Goal: Use online tool/utility: Utilize a website feature to perform a specific function

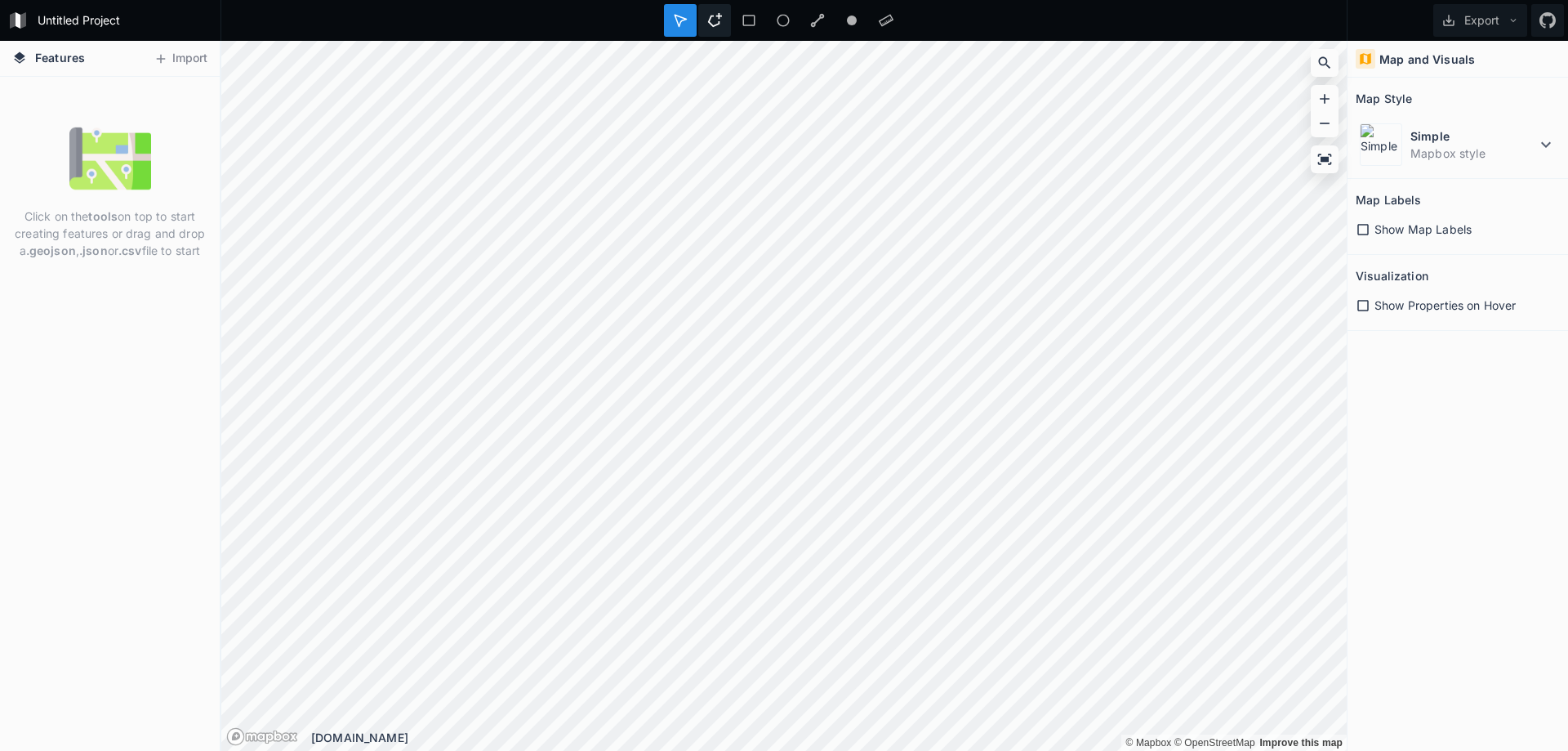
click at [716, 17] on icon at bounding box center [714, 20] width 15 height 15
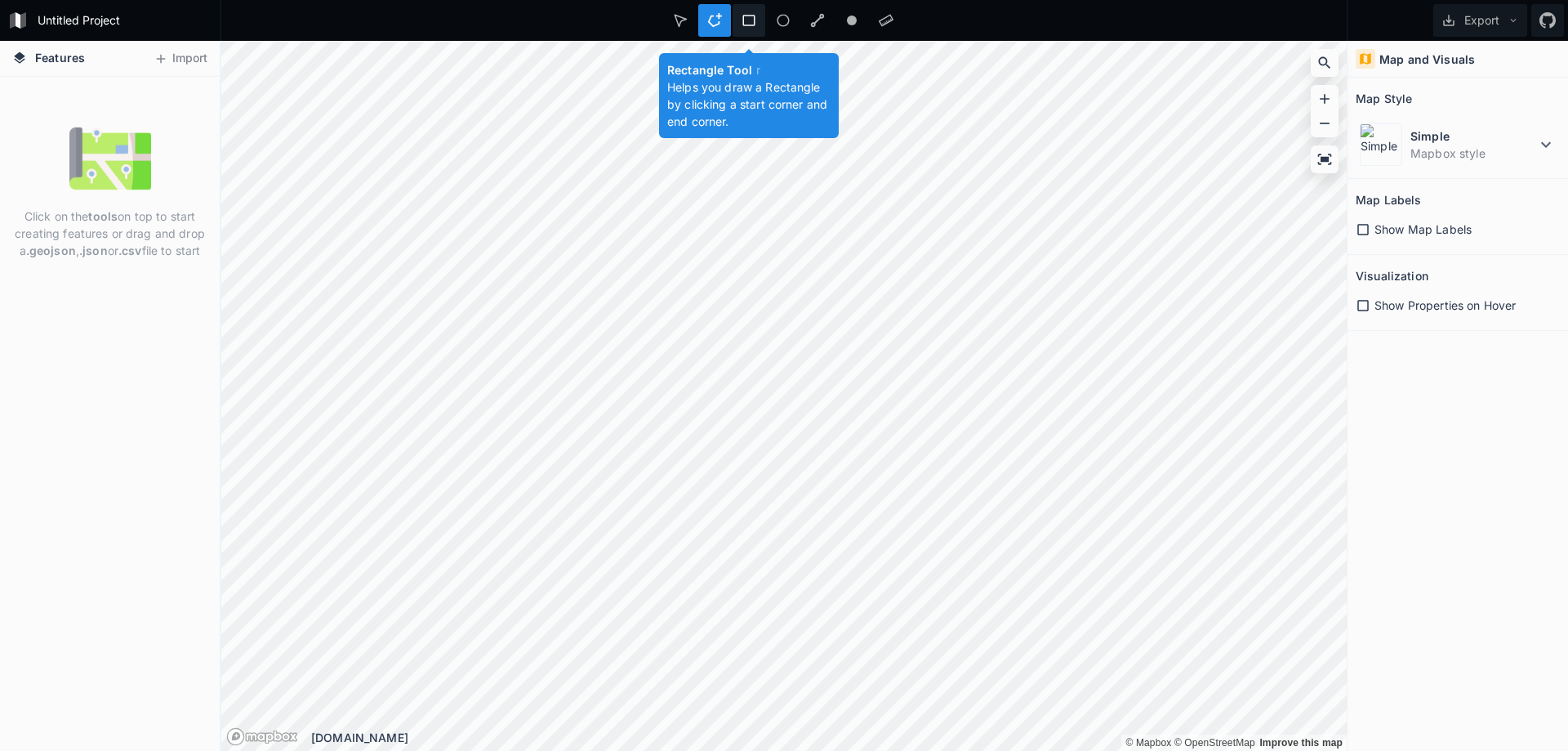
click at [745, 18] on icon at bounding box center [749, 20] width 15 height 15
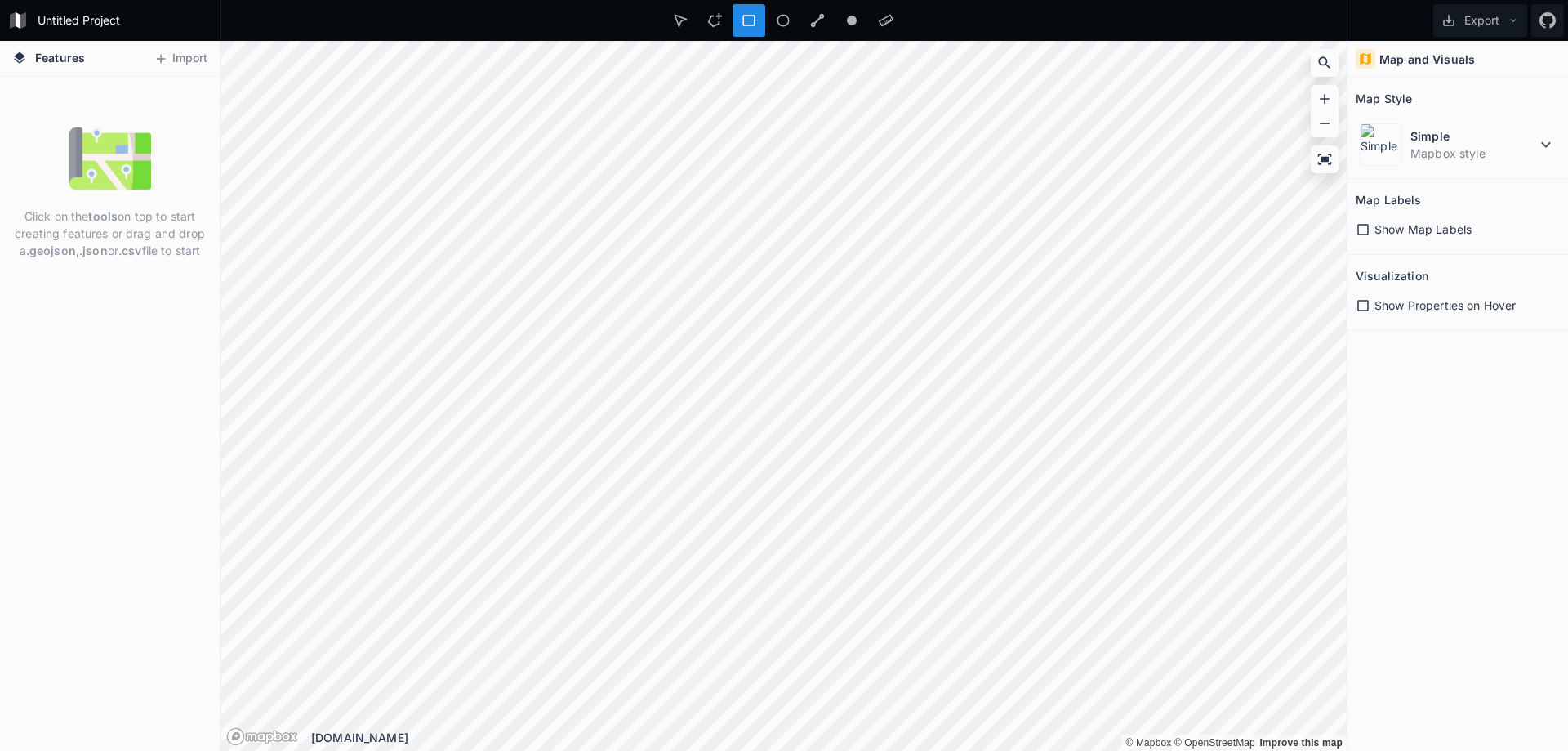
click at [754, 229] on div "Features Import Click on the tools on top to start creating features or drag an…" at bounding box center [784, 395] width 1568 height 710
click at [779, 11] on div at bounding box center [784, 21] width 33 height 33
click at [823, 21] on icon at bounding box center [817, 20] width 15 height 15
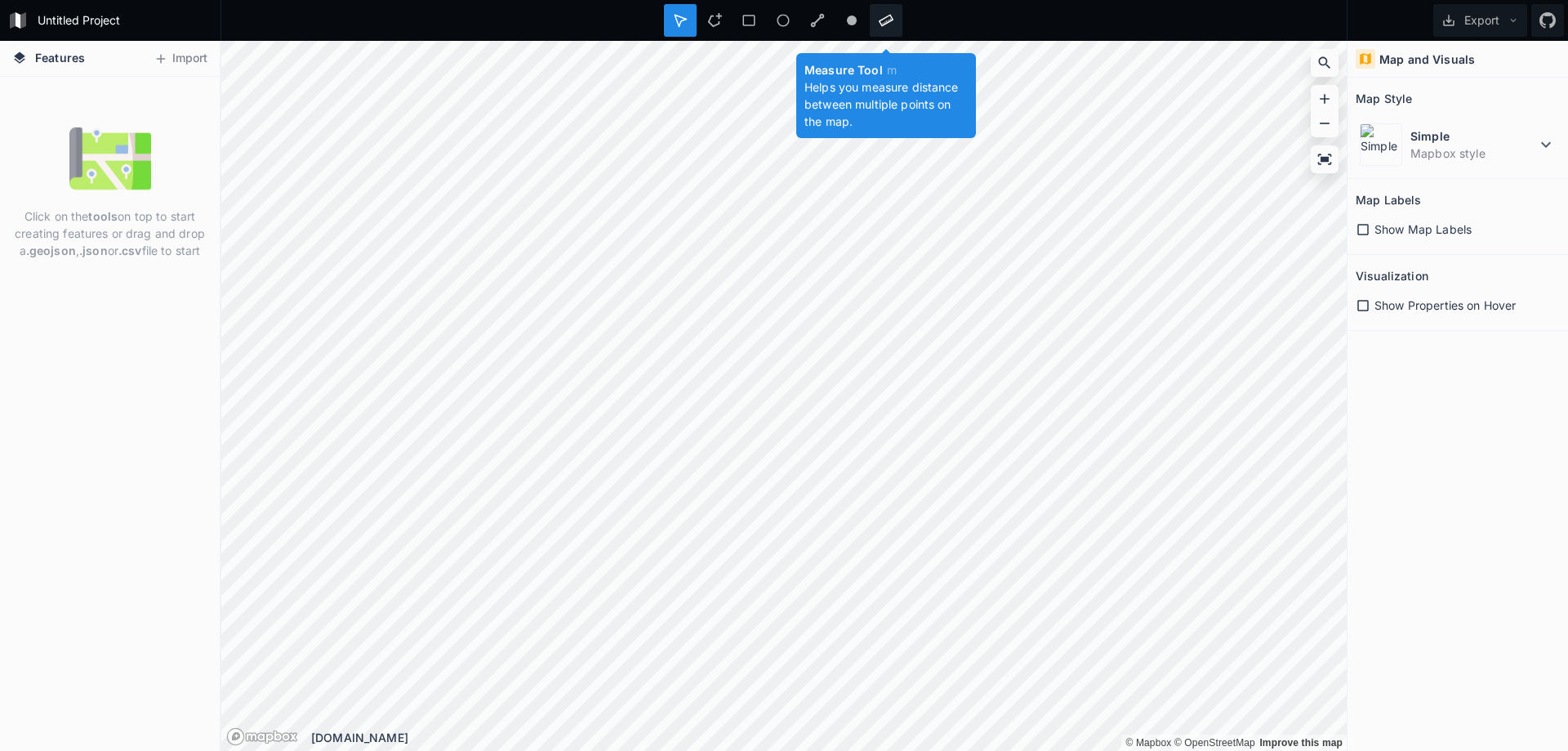
click at [889, 22] on icon at bounding box center [886, 21] width 15 height 12
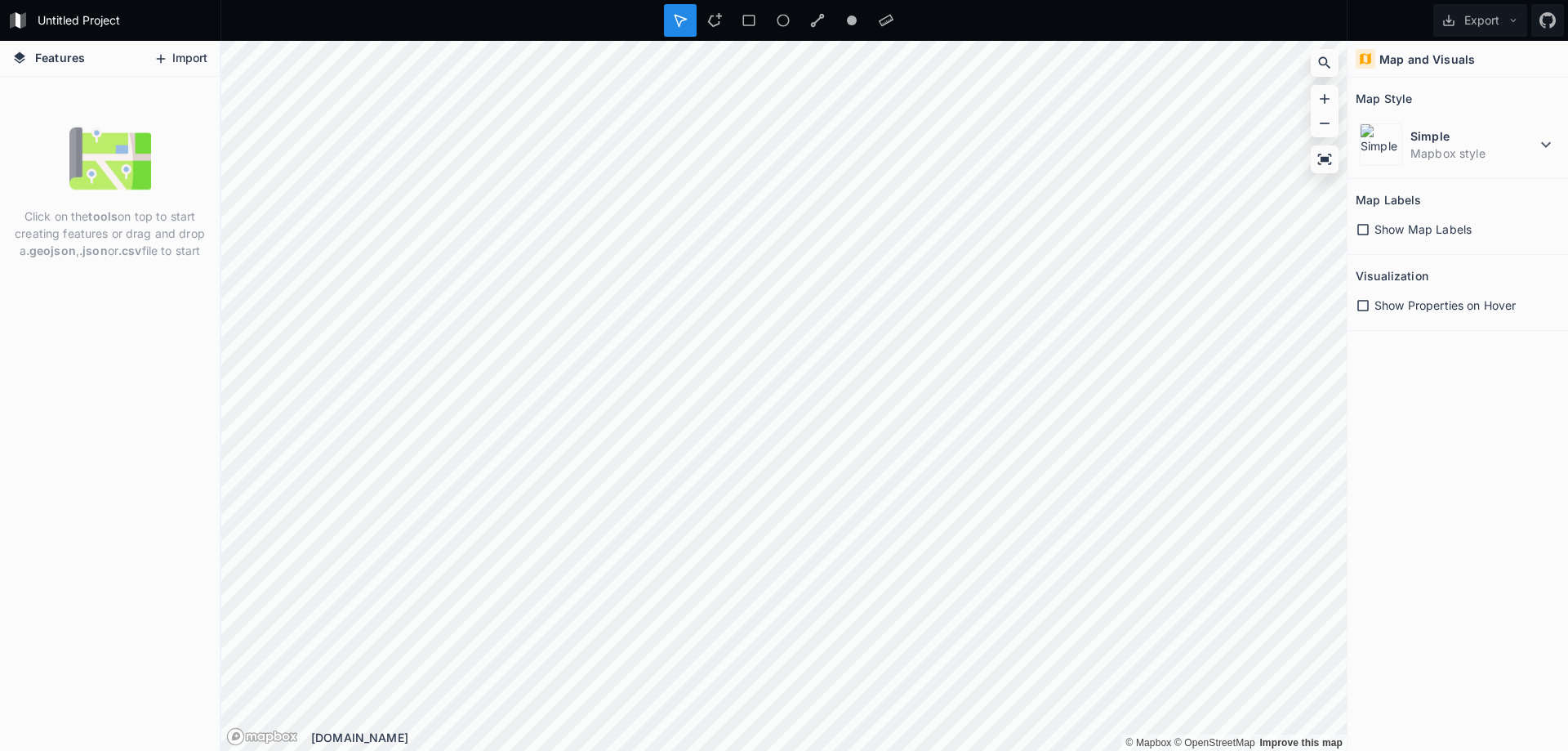
click at [177, 56] on button "Import" at bounding box center [180, 59] width 70 height 26
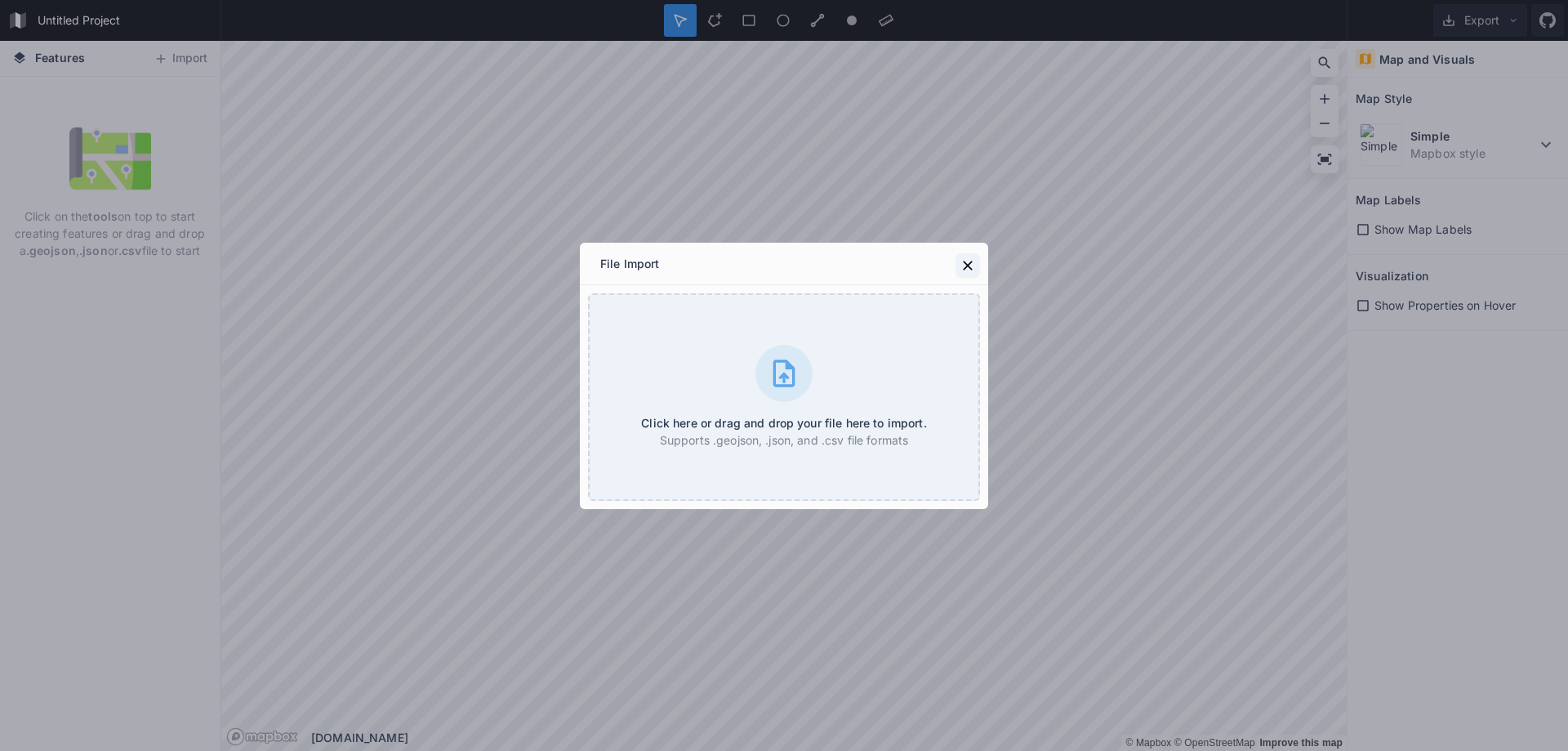
click at [966, 267] on icon at bounding box center [967, 265] width 10 height 10
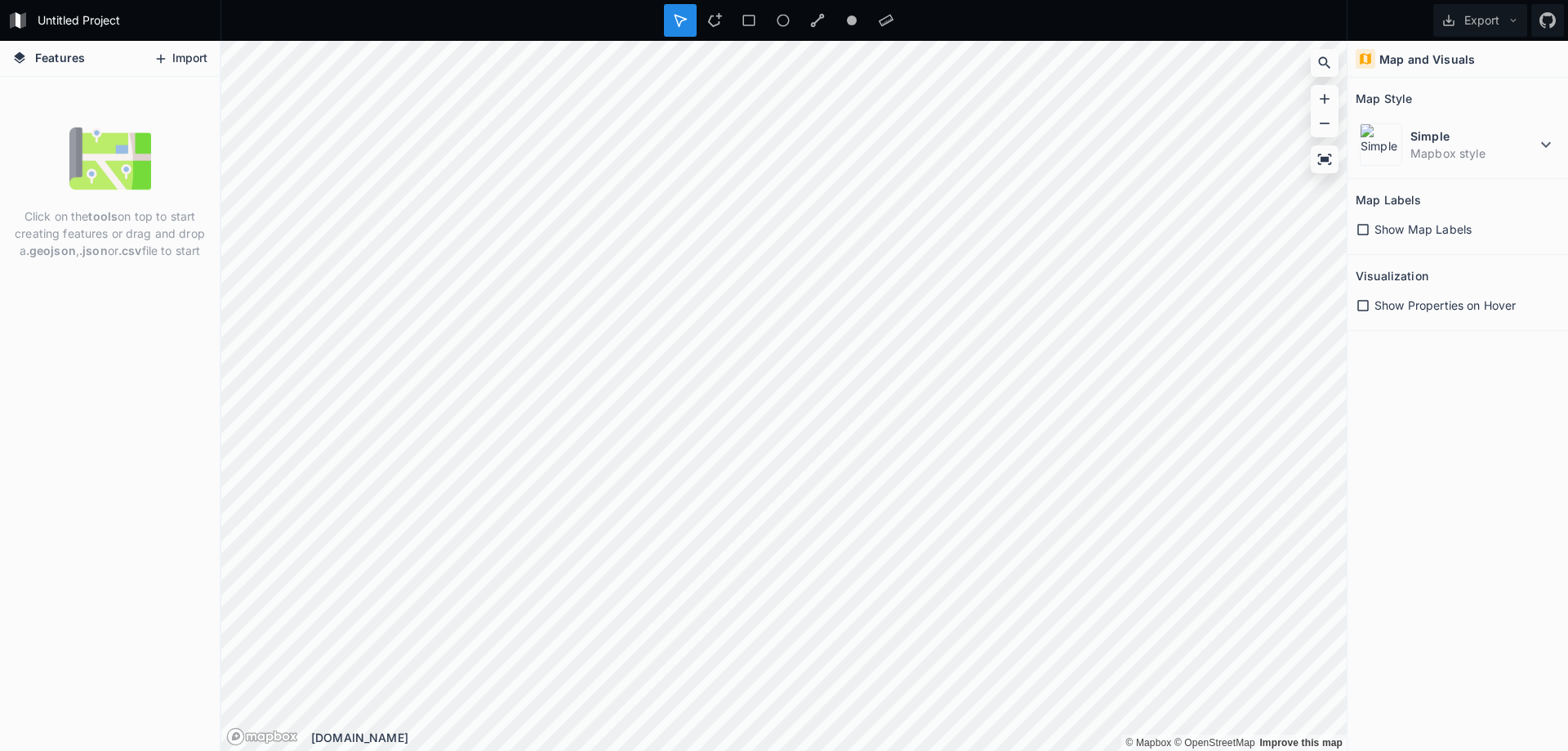
click at [178, 62] on button "Import" at bounding box center [180, 59] width 70 height 26
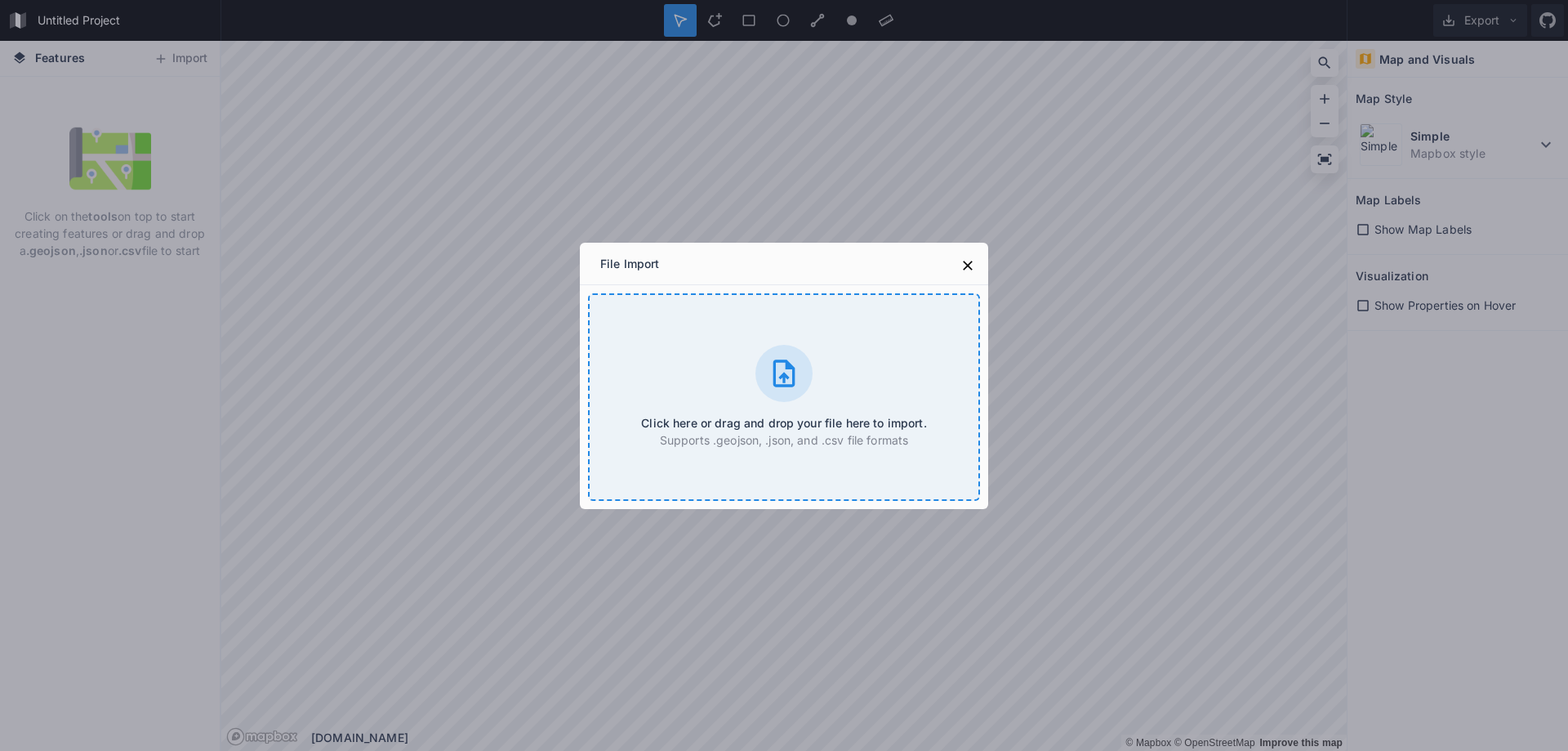
click at [798, 388] on icon at bounding box center [784, 374] width 33 height 33
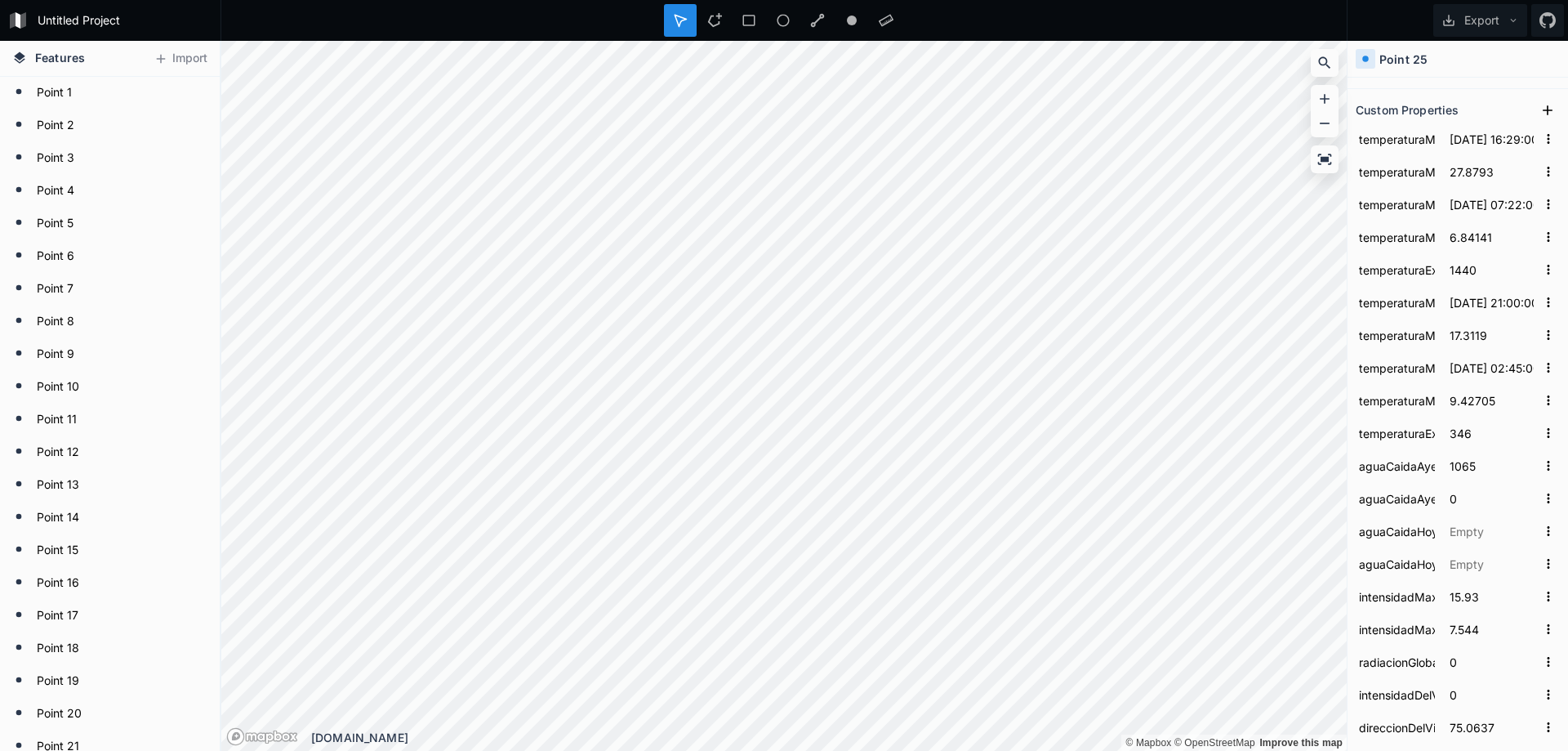
scroll to position [98, 0]
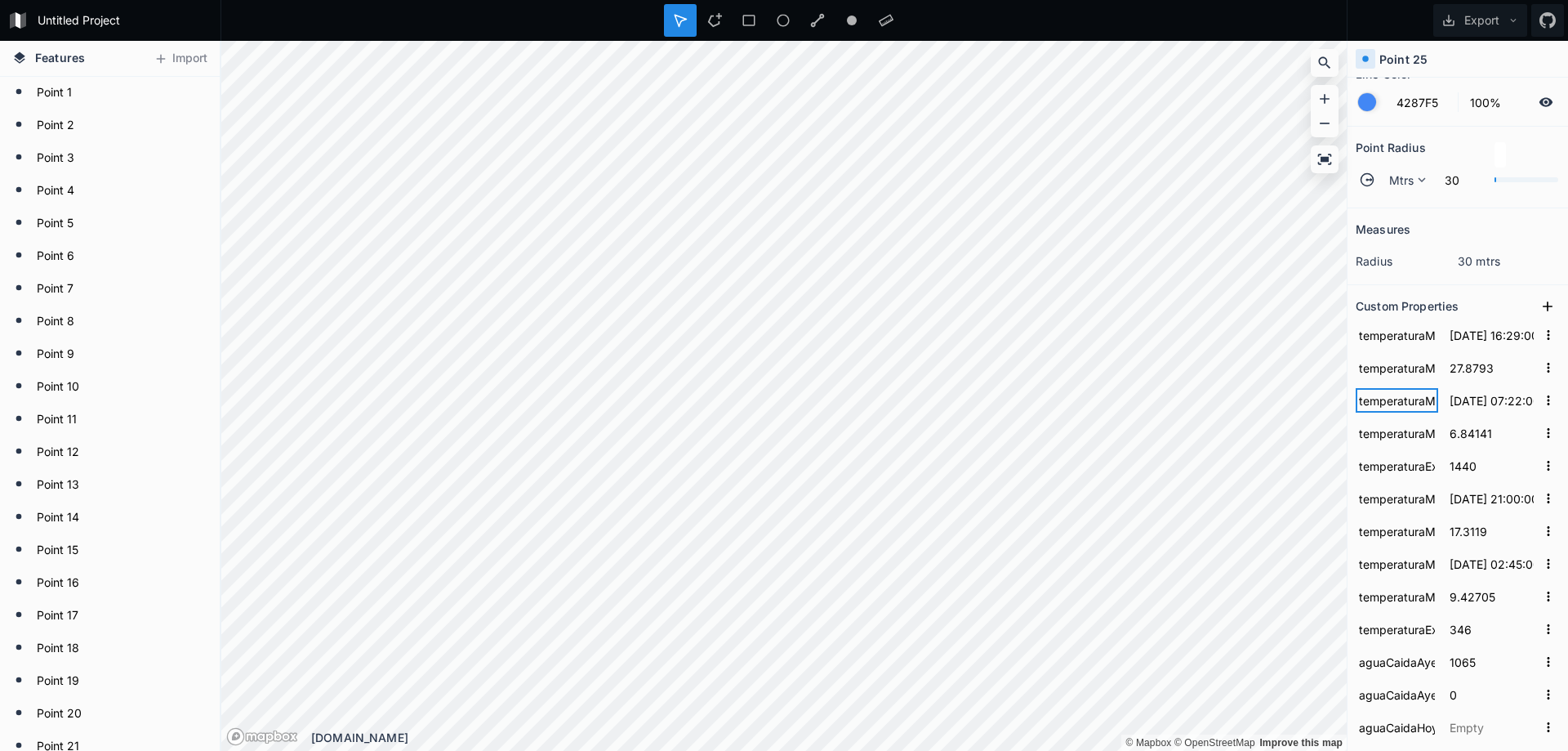
click at [1415, 408] on input "temperaturaMinimaAyerFecha" at bounding box center [1396, 401] width 82 height 24
click at [1504, 408] on input "[DATE] 07:22:00" at bounding box center [1492, 401] width 91 height 24
click at [1541, 363] on icon "button" at bounding box center [1548, 368] width 15 height 15
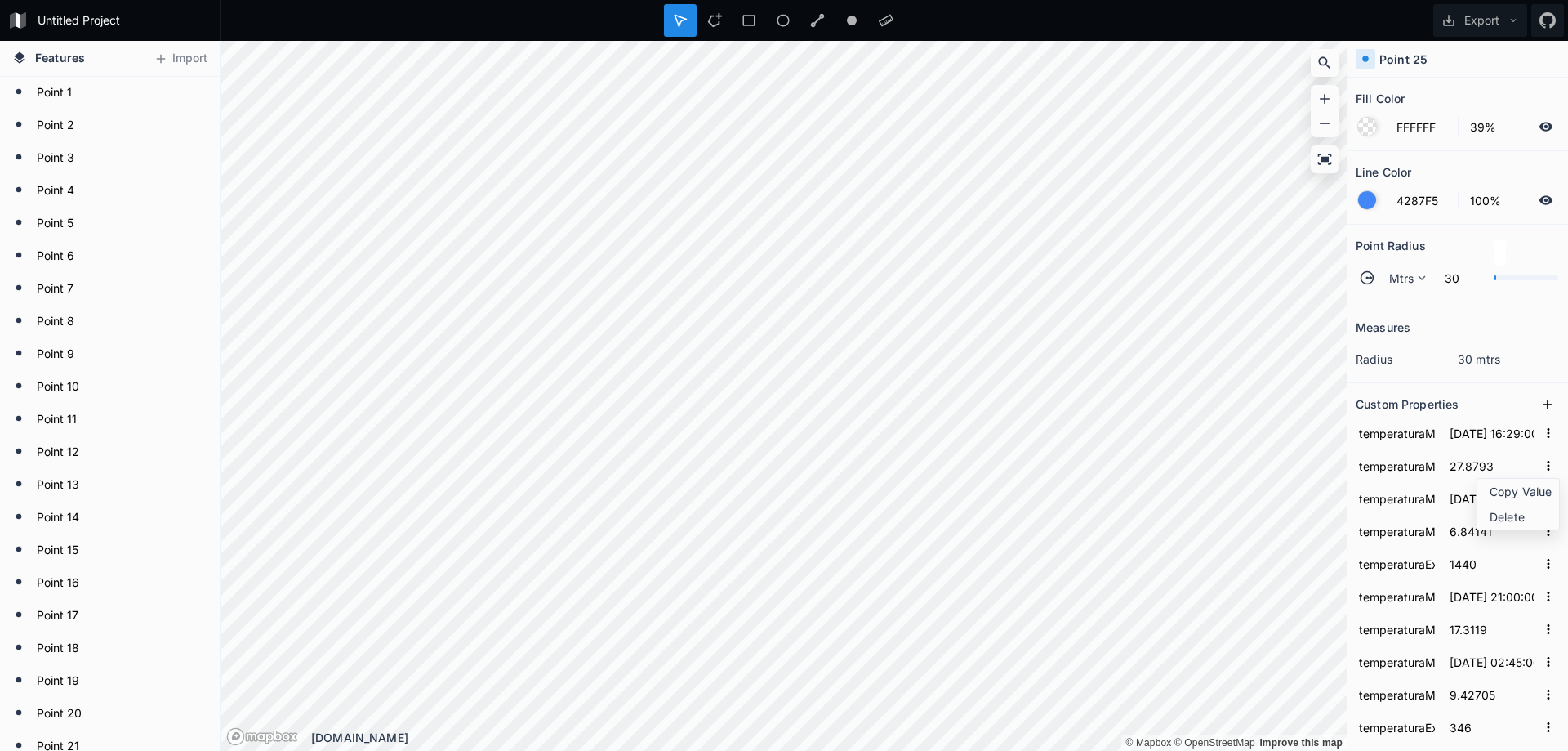
click at [1368, 202] on div at bounding box center [1367, 200] width 18 height 18
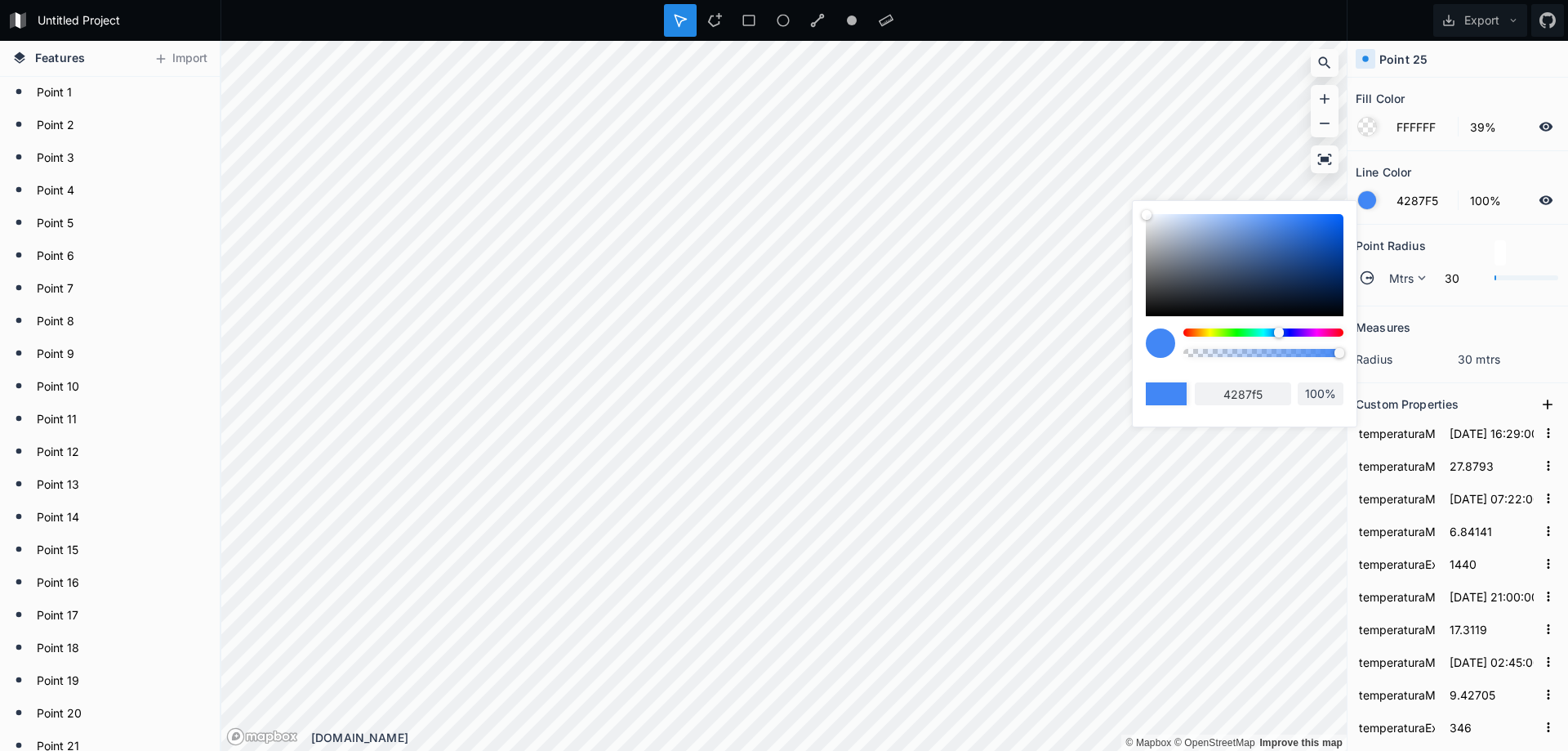
type input "7B42F5"
type input "7b42f5"
type input "8142F5"
type input "8142f5"
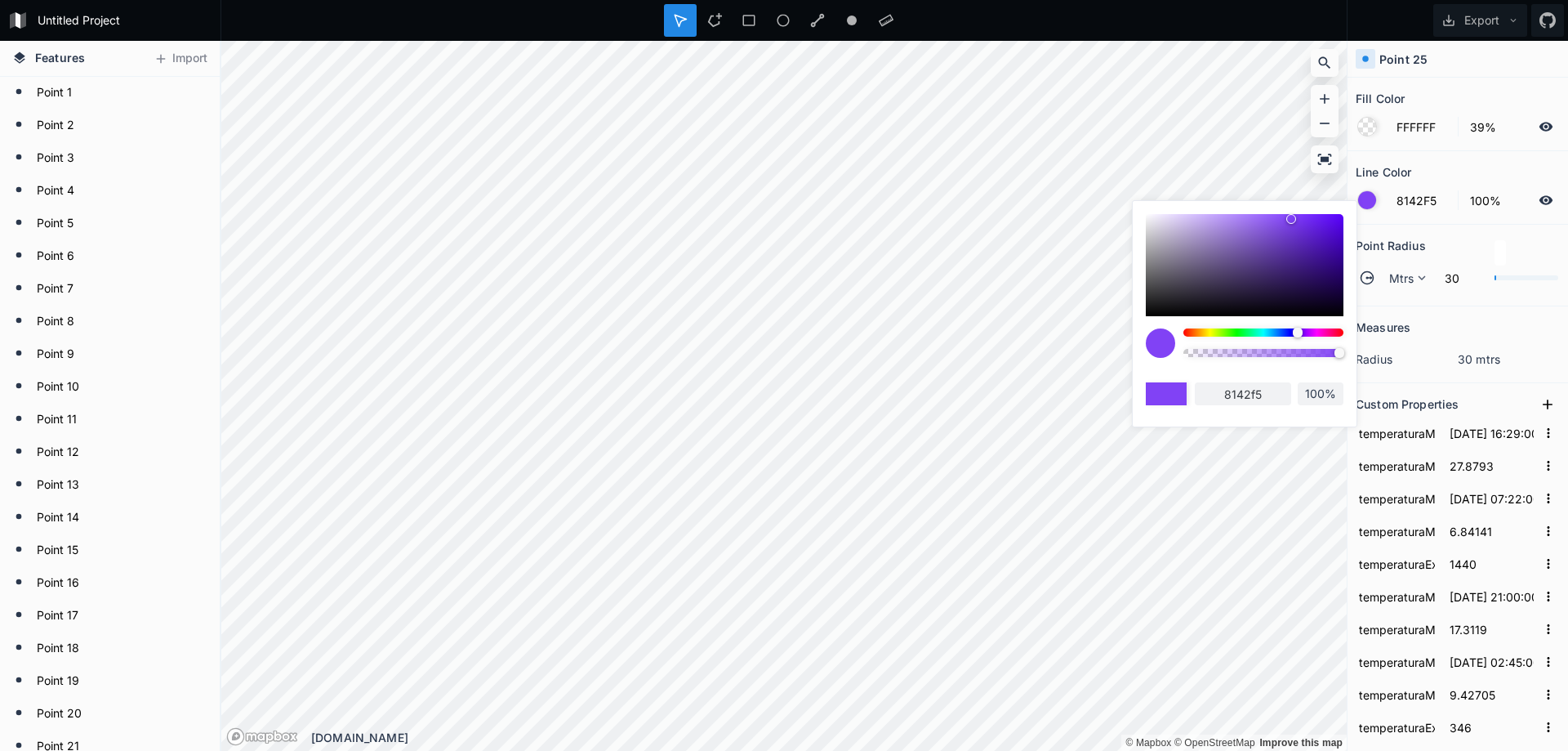
type input "8742F5"
type input "8742f5"
type input "66F542"
type input "66f542"
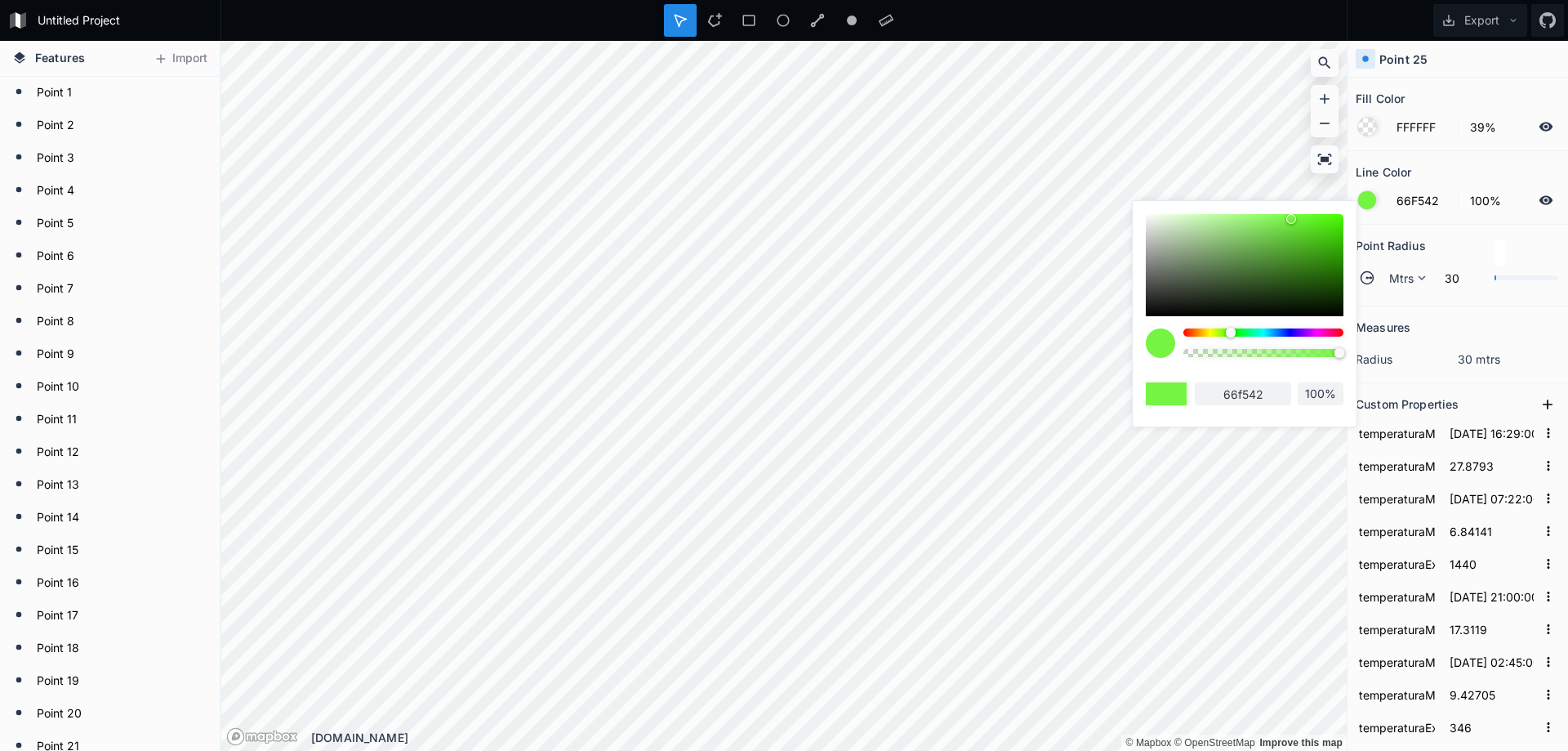
type input "75F542"
type input "75f542"
type input "8DF542"
type input "8df542"
type input "93F542"
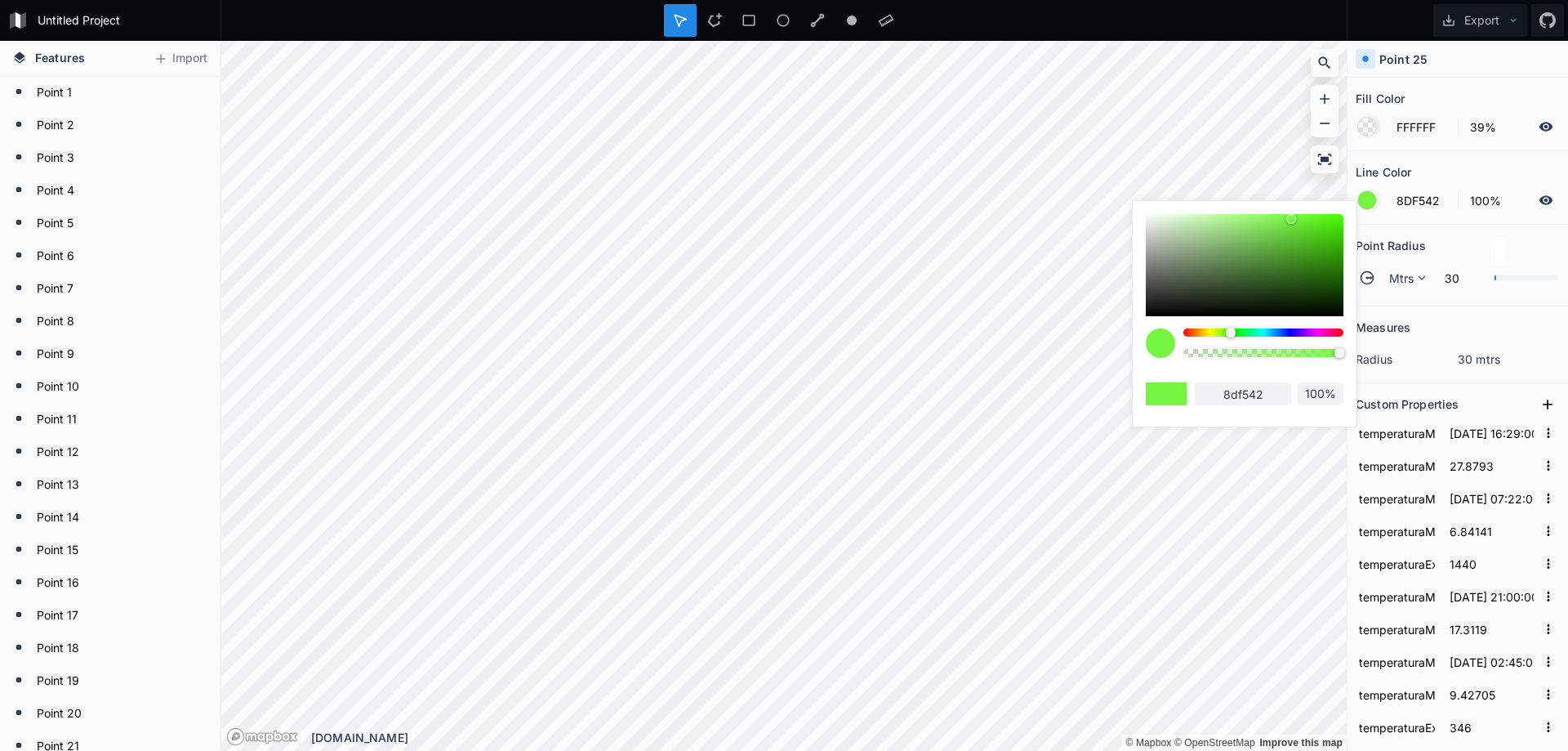
type input "93f542"
type input "98F542"
type input "98f542"
type input "A4F542"
type input "a4f542"
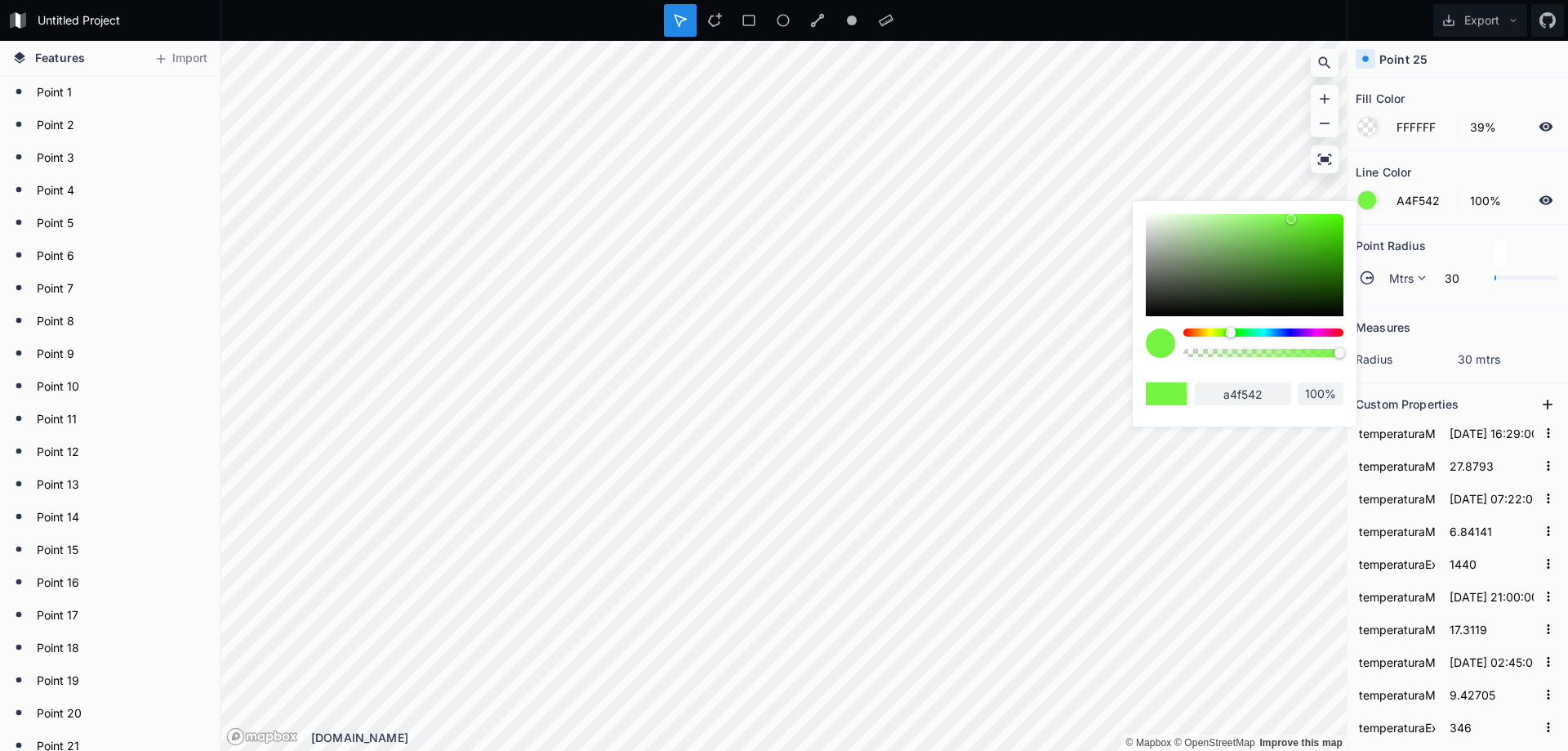
type input "B6F542"
type input "b6f542"
type input "C2F542"
type input "c2f542"
type input "C8F542"
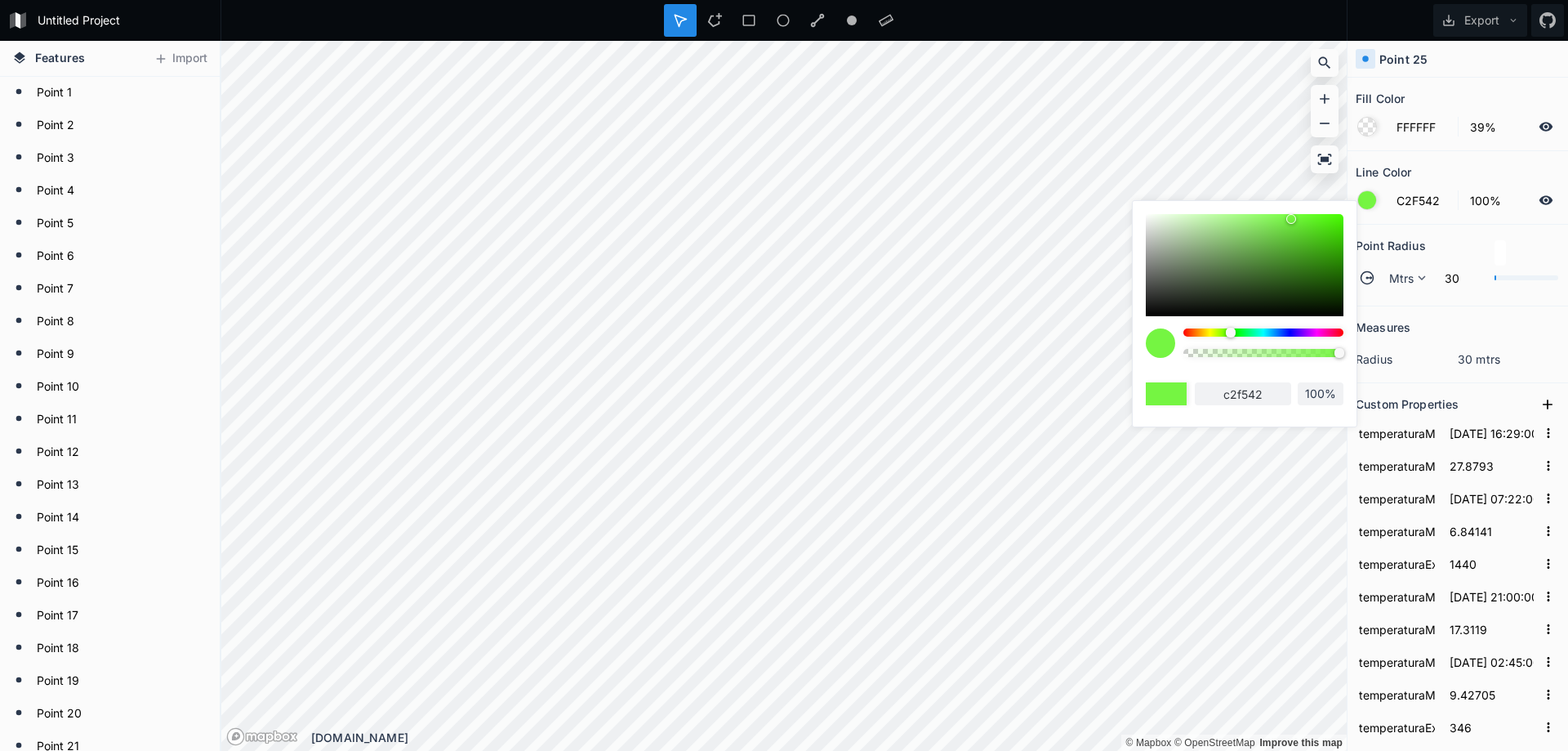
type input "c8f542"
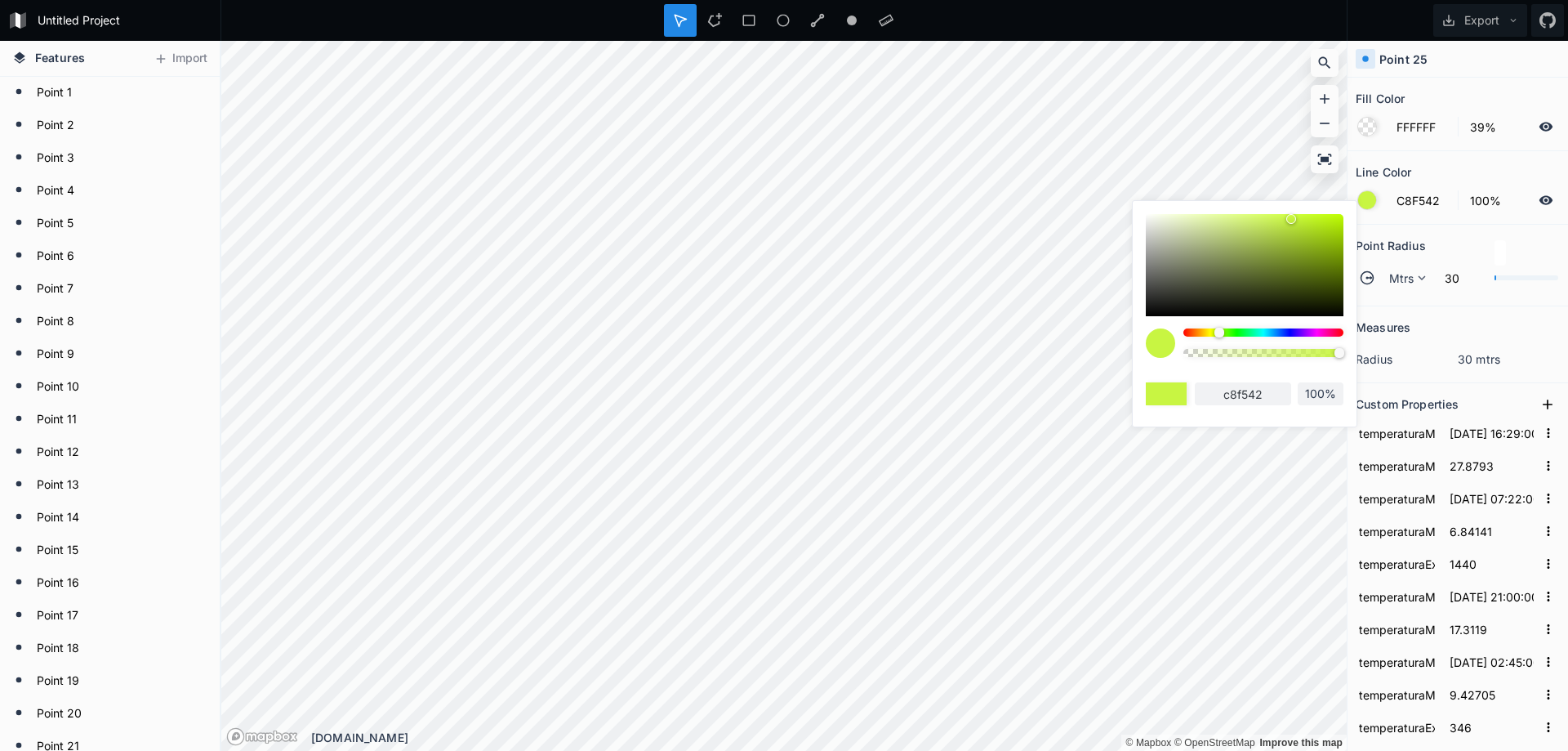
type input "6042F5"
type input "6042f5"
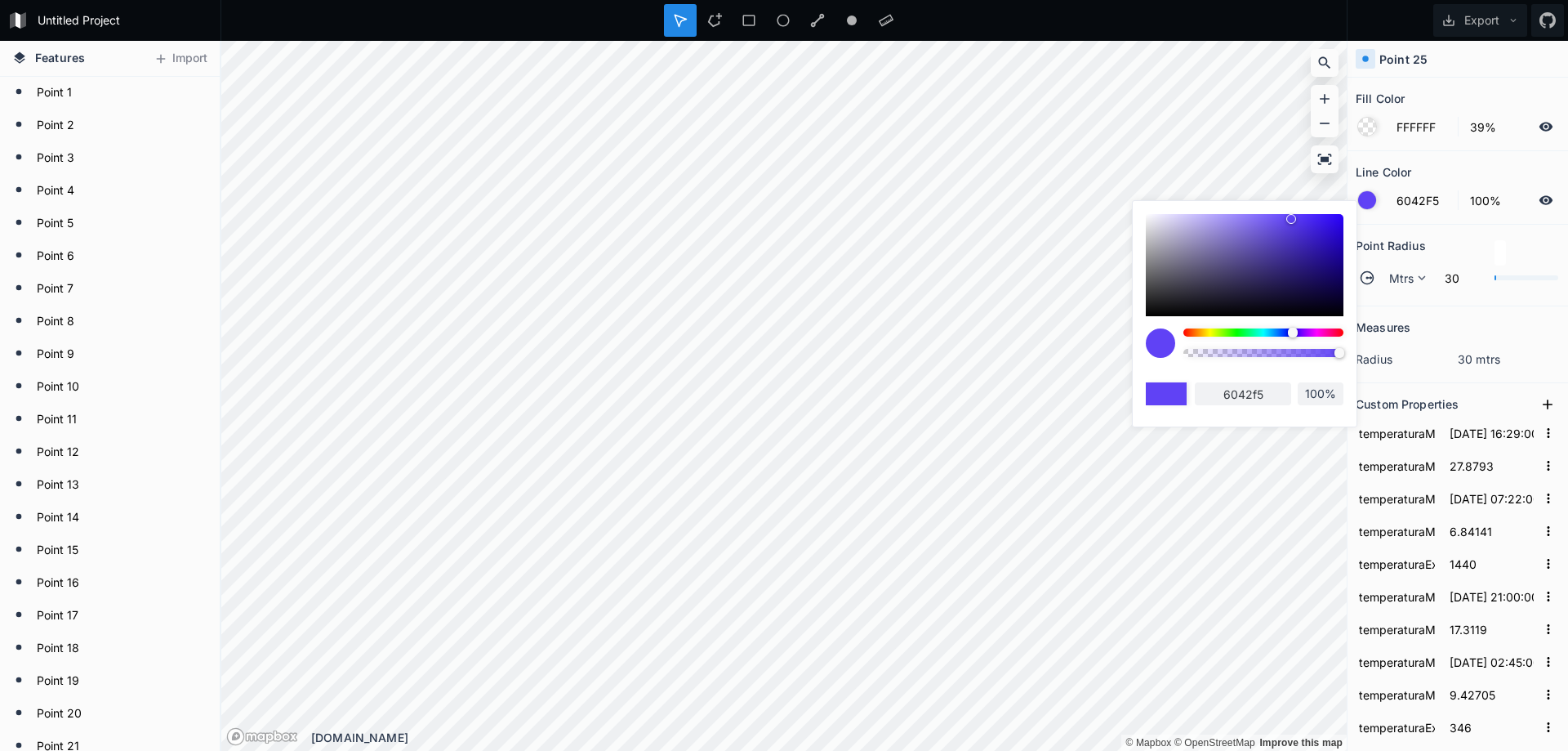
type input "6C42F5"
type input "6c42f5"
type input "8742F5"
type input "8742f5"
type input "B642F5"
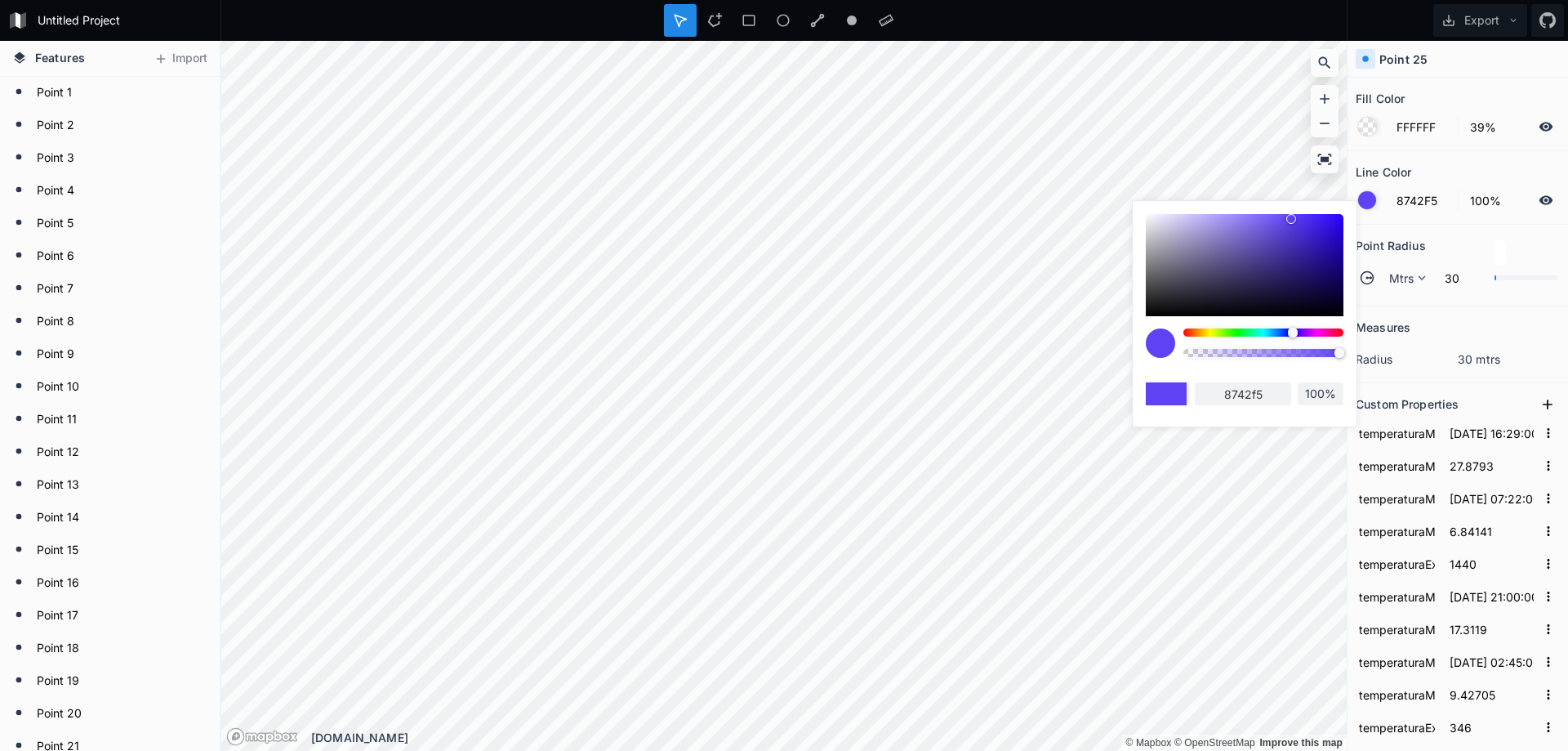
type input "b642f5"
type input "C842F5"
type input "c842f5"
type input "E942F5"
type input "e942f5"
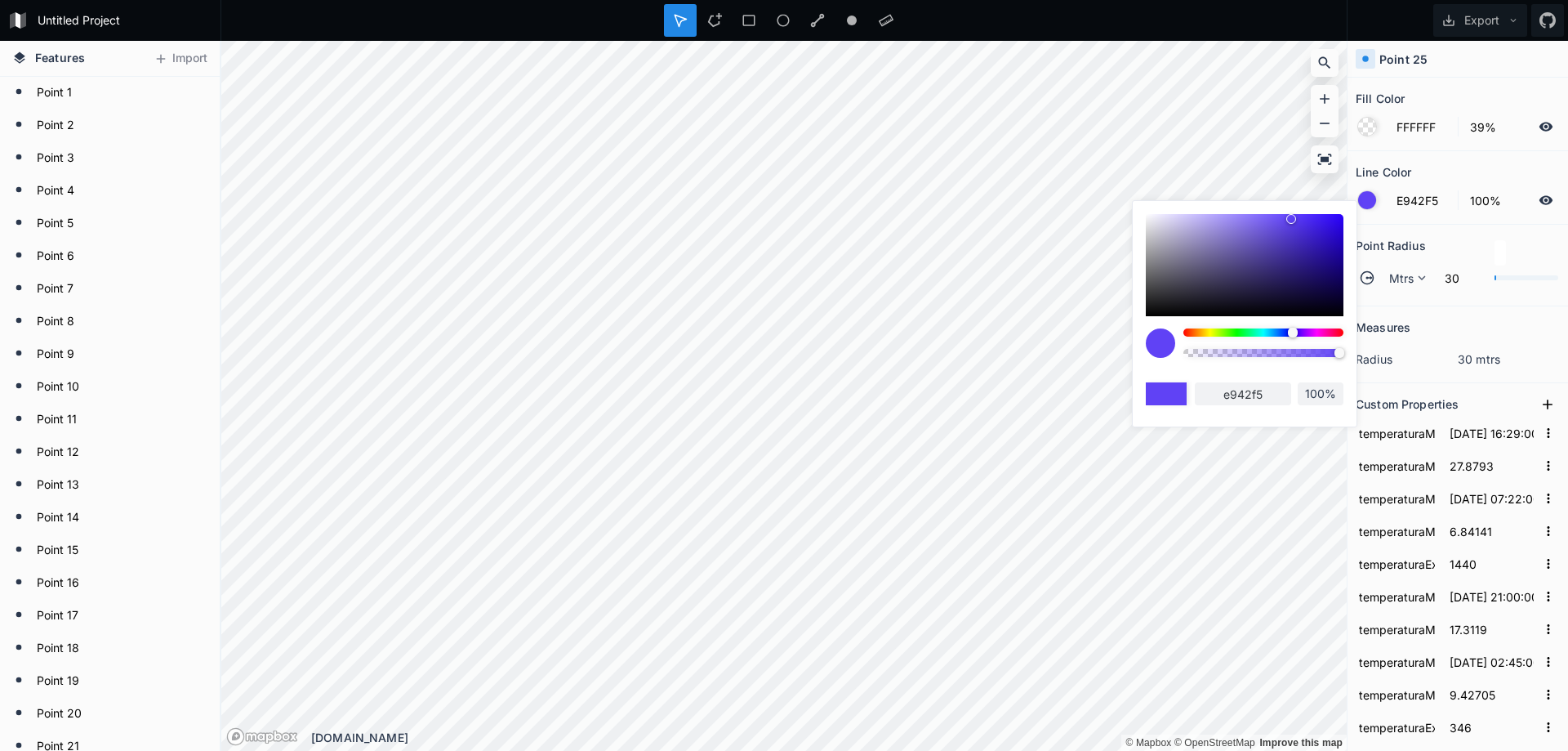
type input "F542F5"
type input "f542f5"
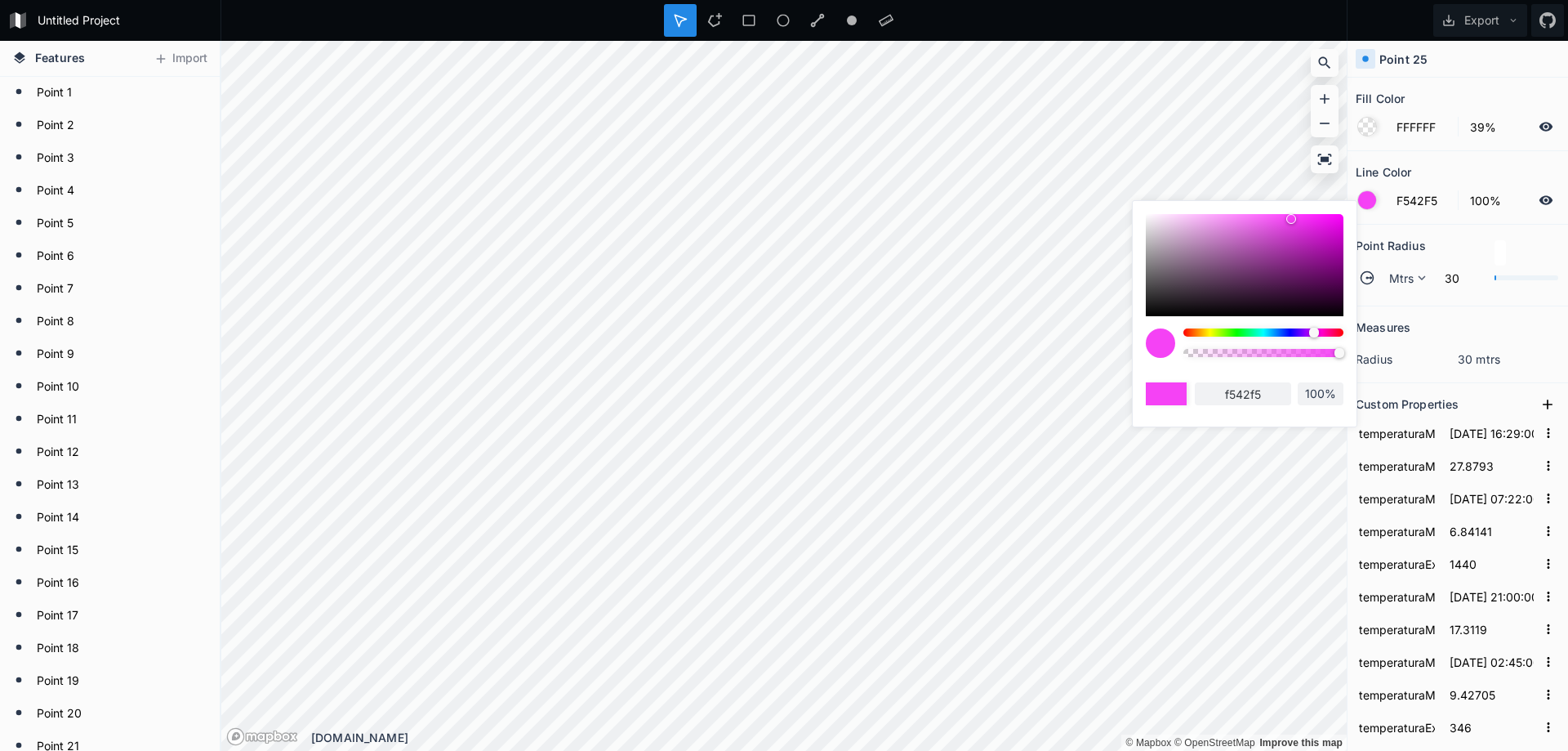
type input "EF42F5"
type input "ef42f5"
type input "7542F5"
type input "7542f5"
type input "6F42F5"
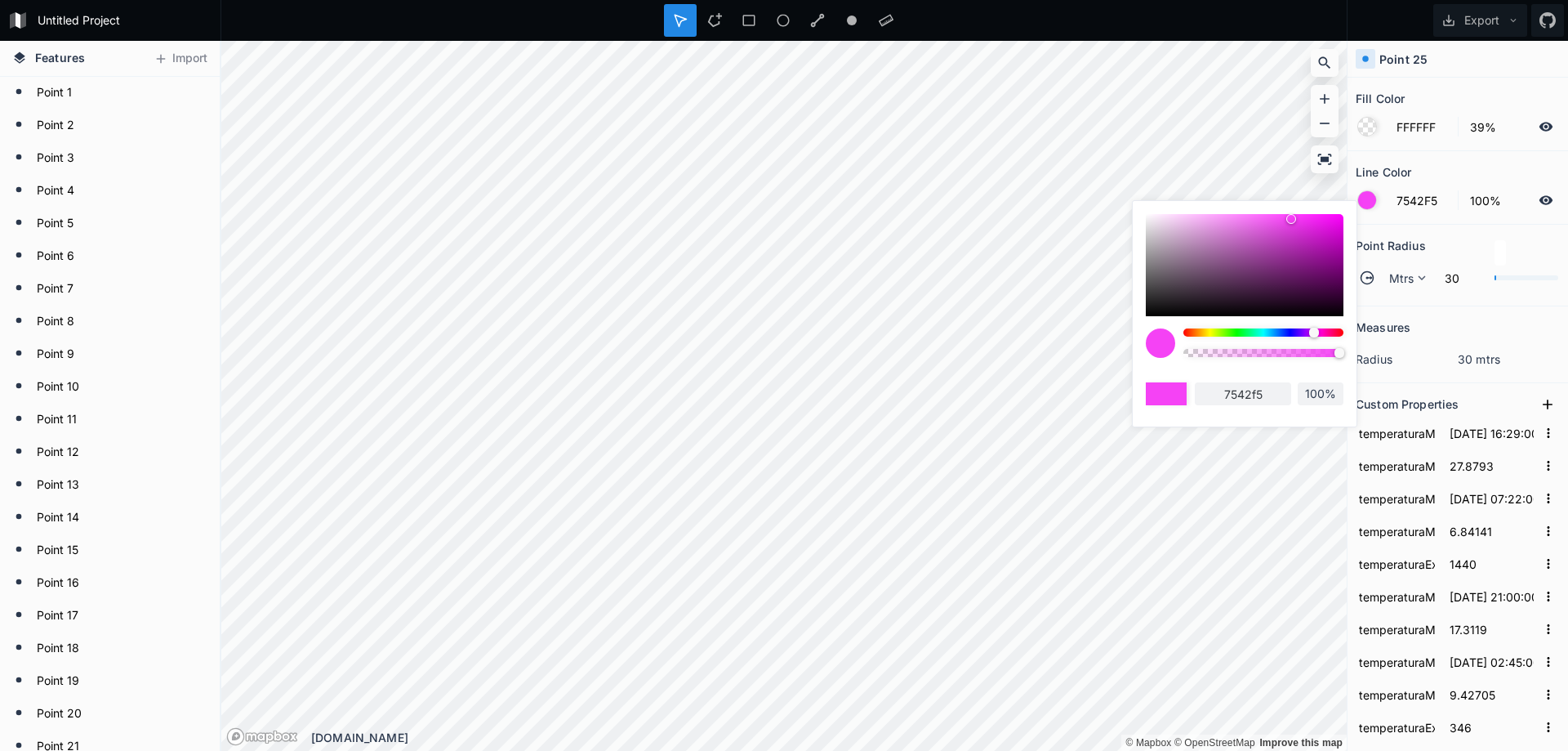
type input "6f42f5"
type input "6C42F5"
type input "6c42f5"
type input "6042F5"
type input "6042f5"
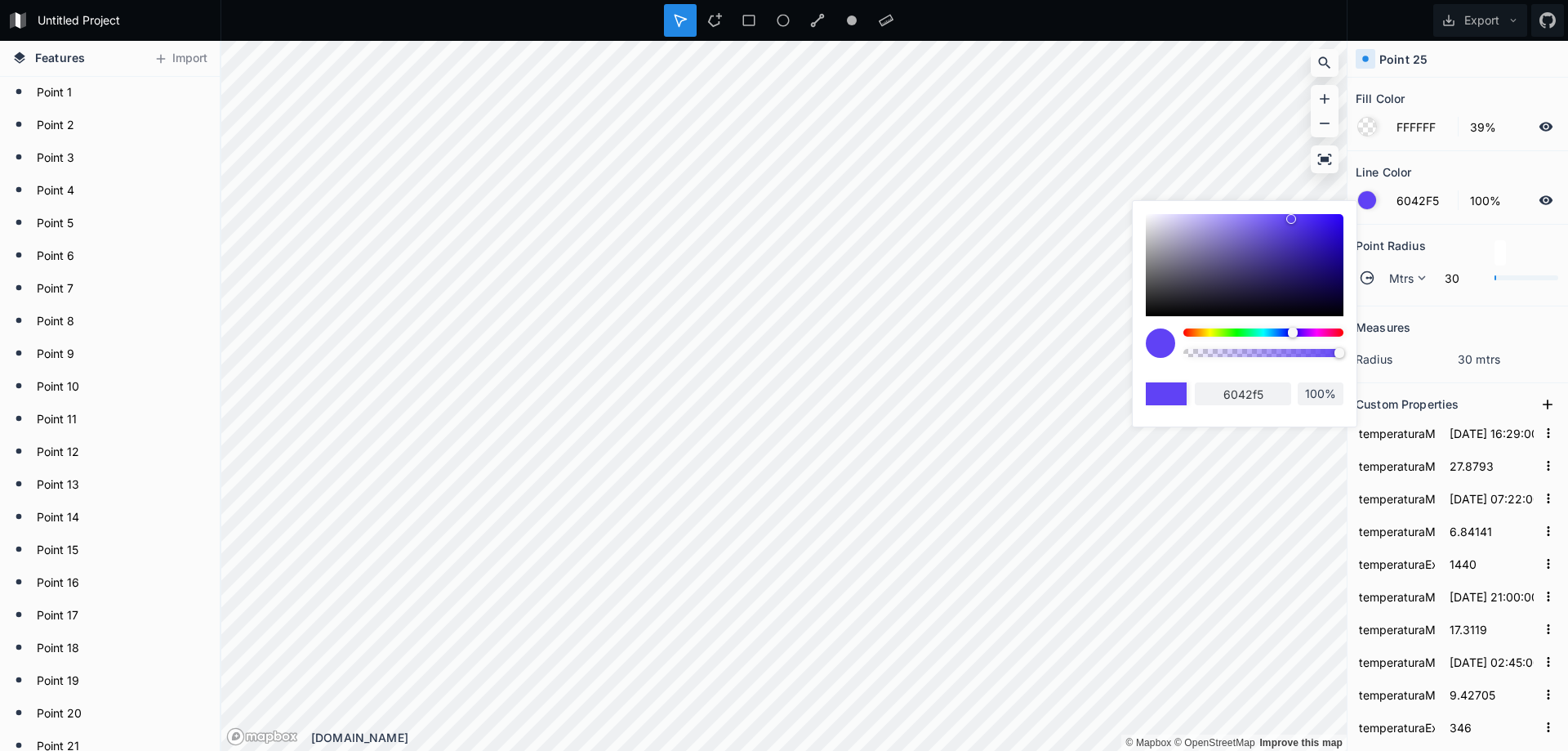
type input "5442F5"
type input "5442f5"
type input "4E42F5"
type input "4e42f5"
type input "5442F5"
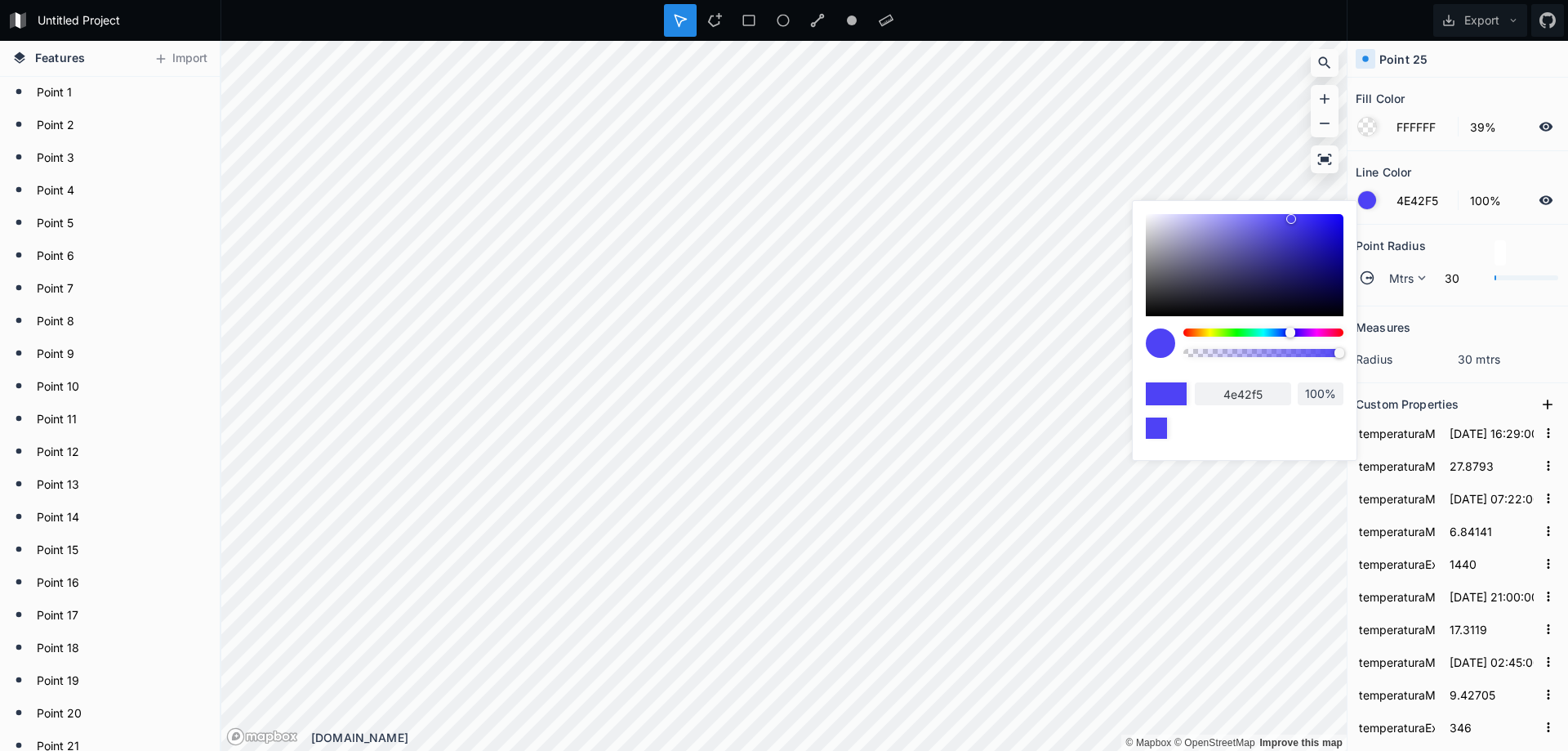
type input "5442f5"
type input "5A42F5"
type input "5a42f5"
type input "6042F5"
type input "6042f5"
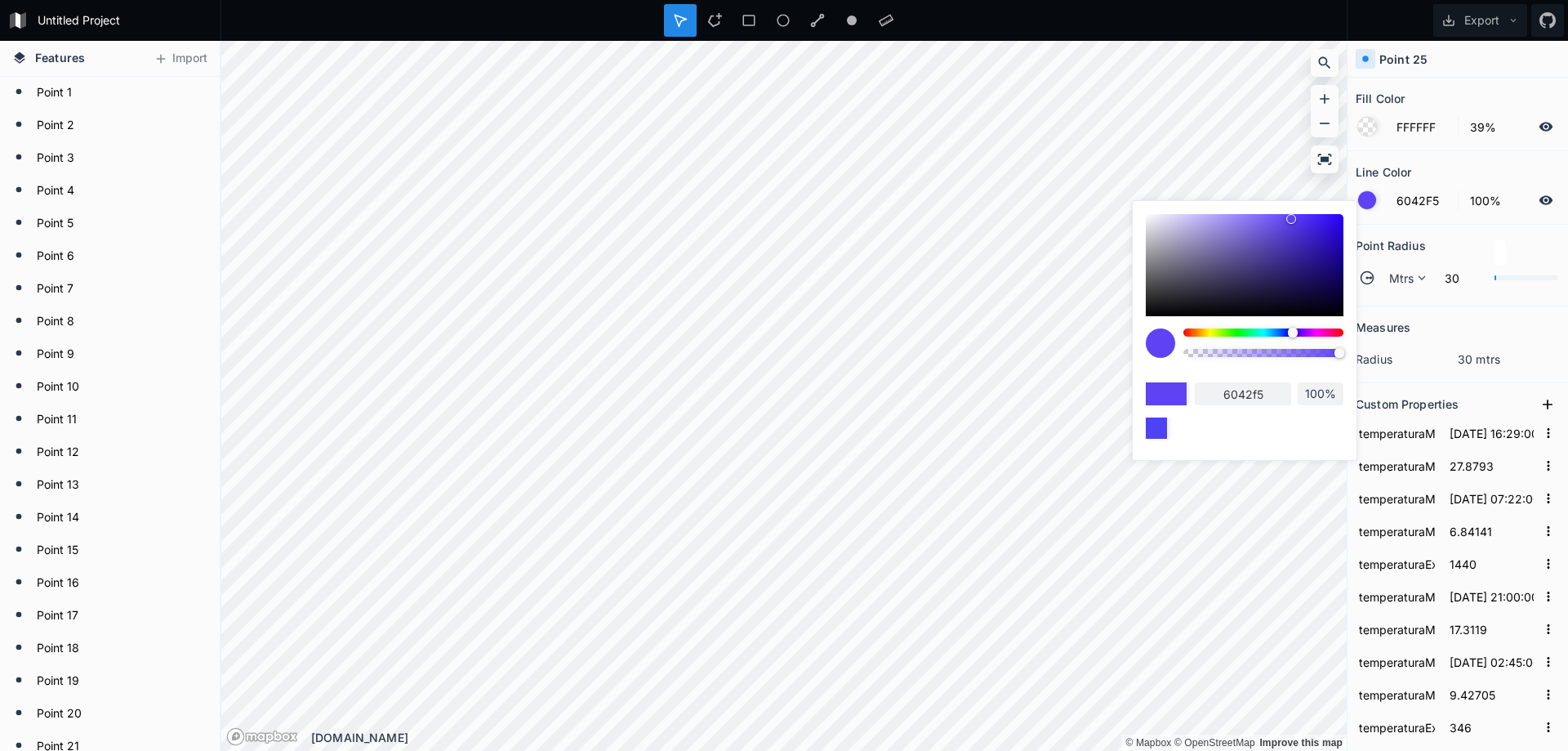
type input "9342F5"
type input "9342f5"
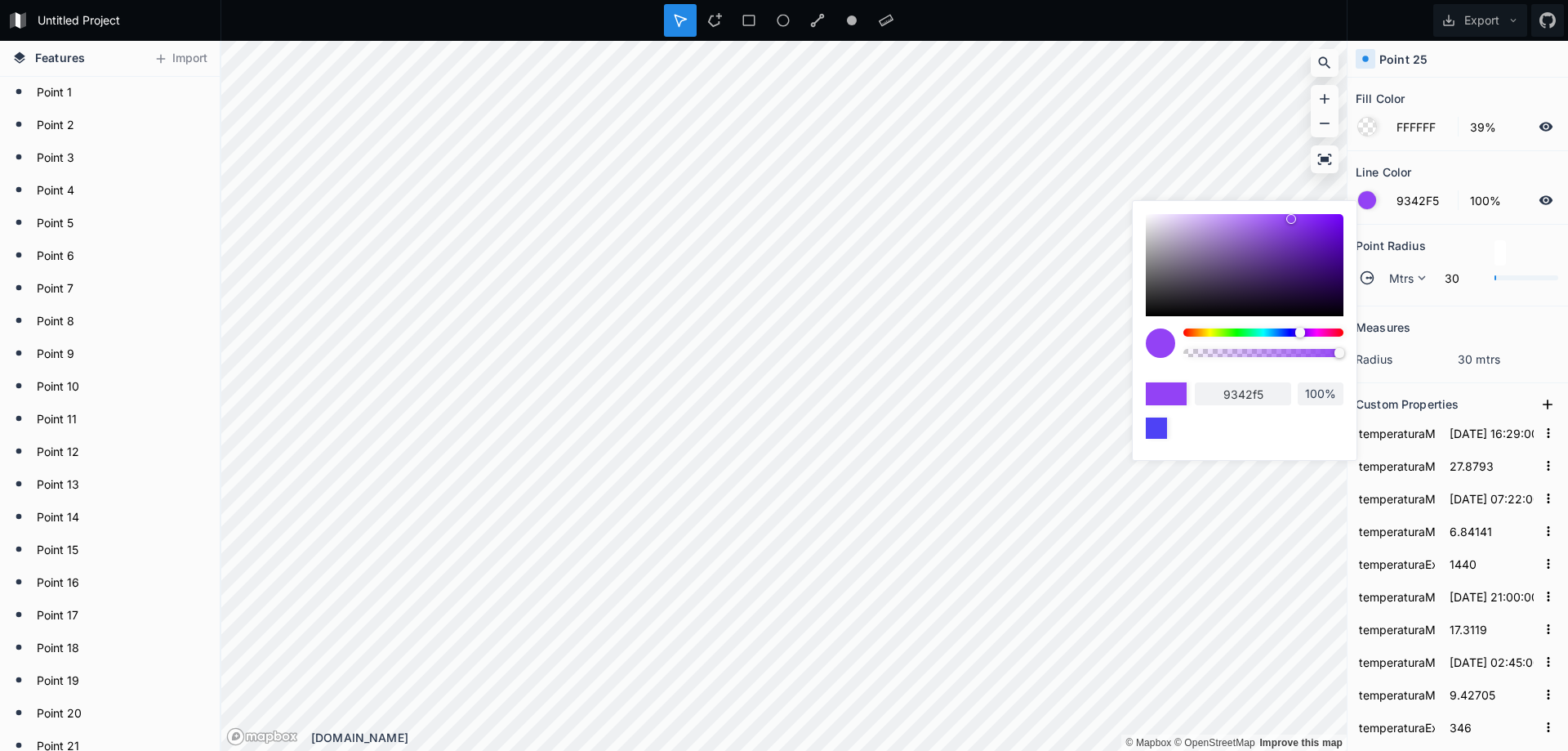
type input "9842F5"
type input "9842f5"
click at [1301, 330] on div at bounding box center [1301, 332] width 10 height 10
click at [1141, 355] on div "9842f5 100%" at bounding box center [1245, 326] width 224 height 251
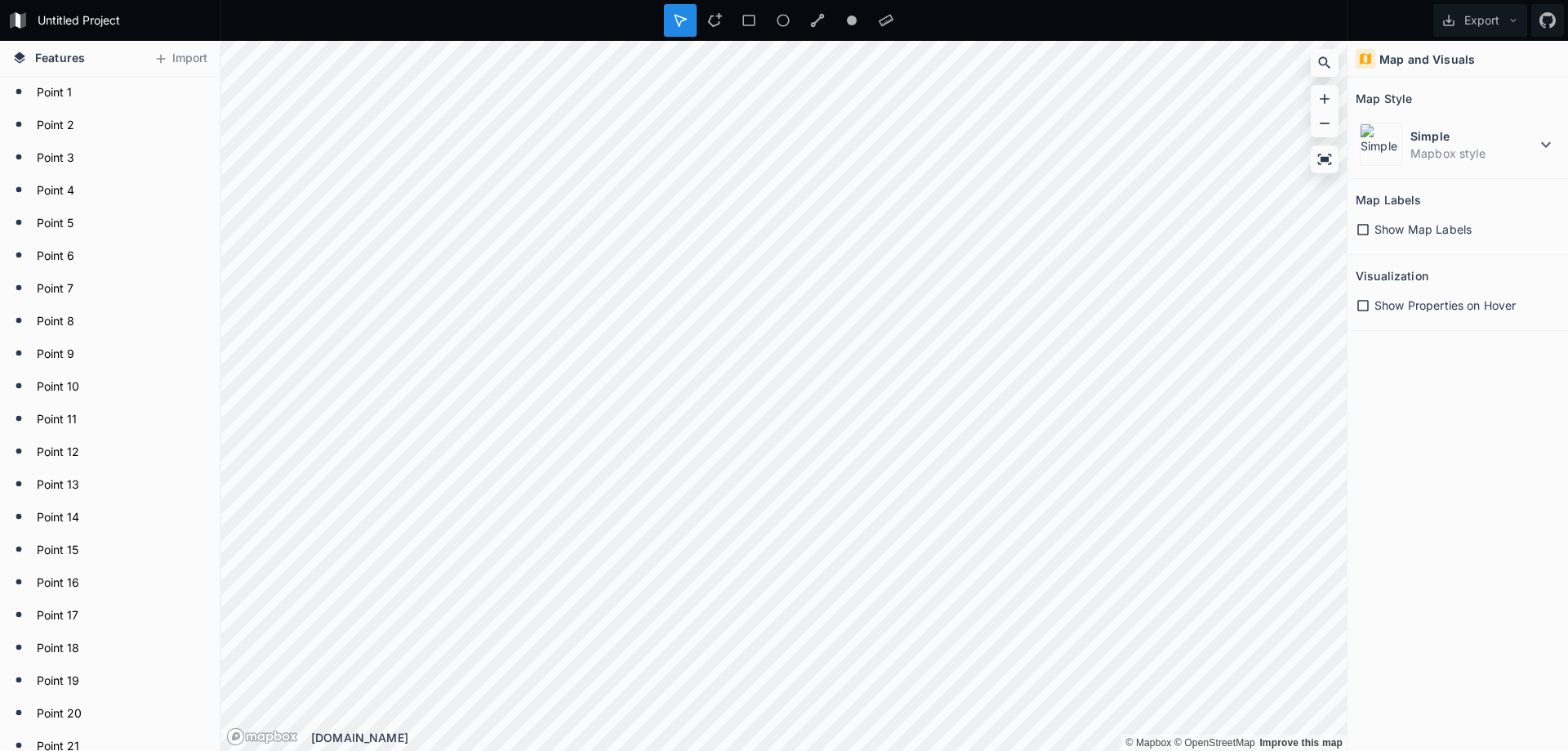
click at [1364, 230] on icon at bounding box center [1363, 229] width 15 height 15
click at [1364, 232] on icon at bounding box center [1363, 229] width 11 height 11
click at [1362, 304] on icon at bounding box center [1363, 305] width 15 height 15
click at [1551, 143] on icon at bounding box center [1545, 145] width 10 height 6
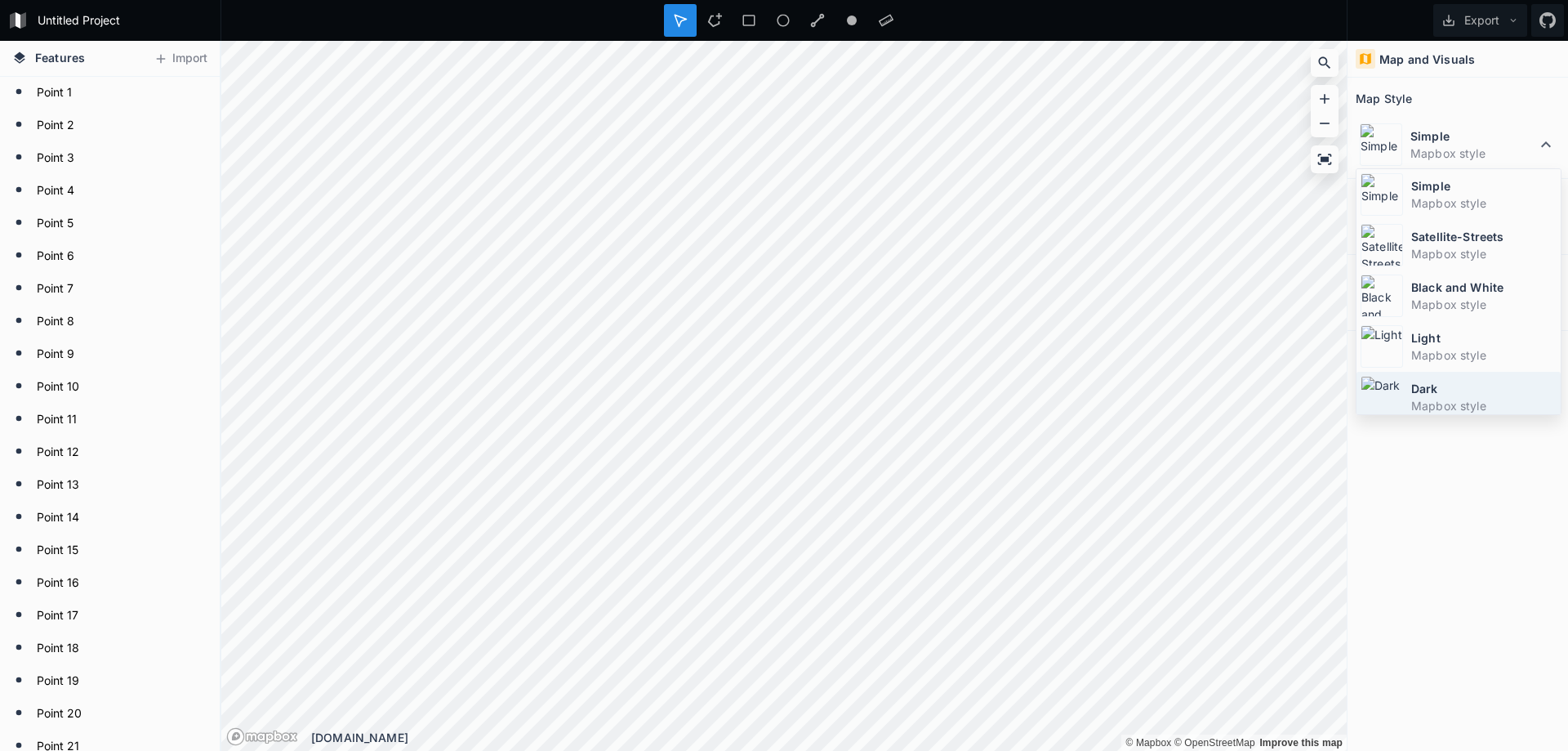
scroll to position [109, 0]
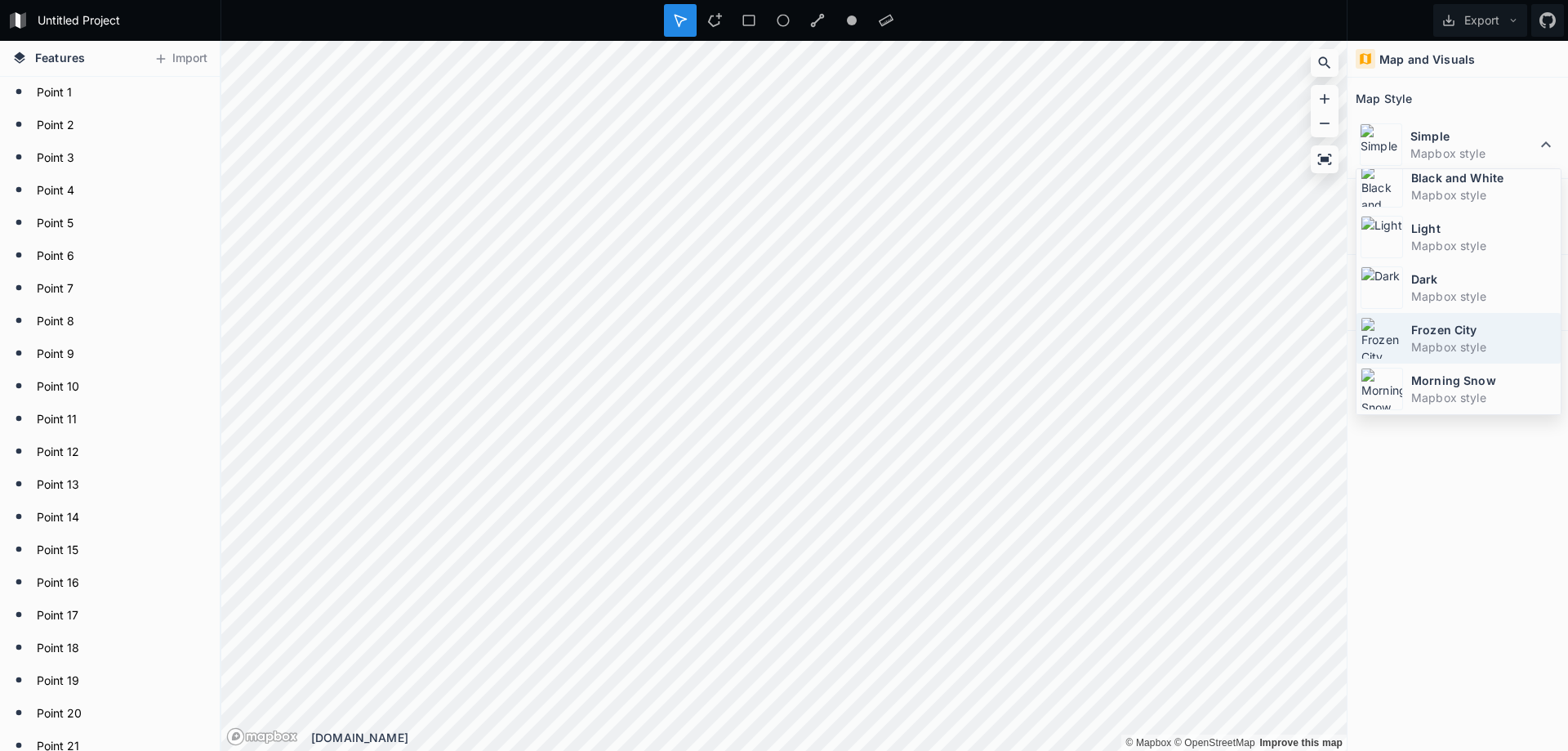
click at [1454, 333] on dt "Frozen City" at bounding box center [1484, 330] width 146 height 17
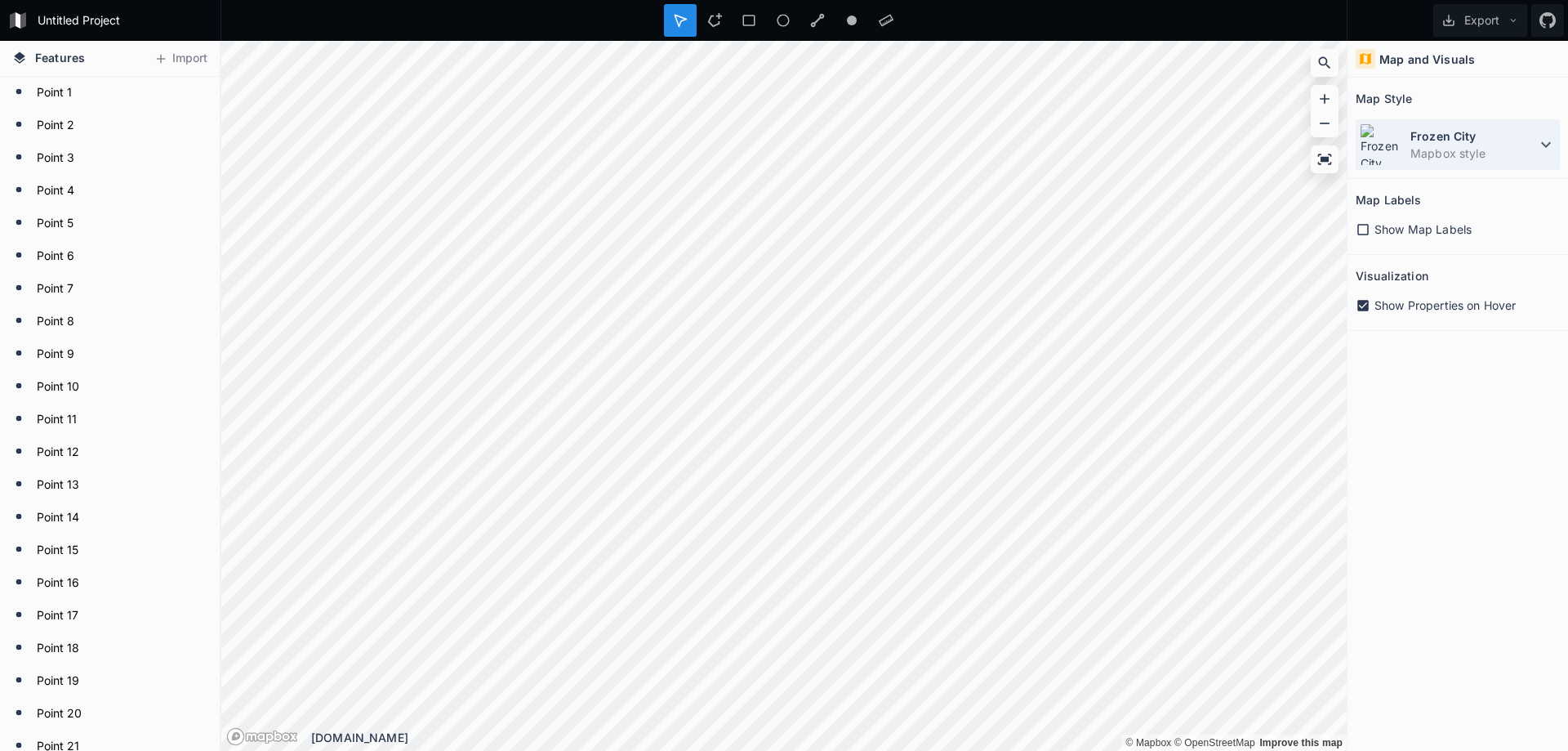
click at [1540, 140] on icon at bounding box center [1546, 144] width 20 height 20
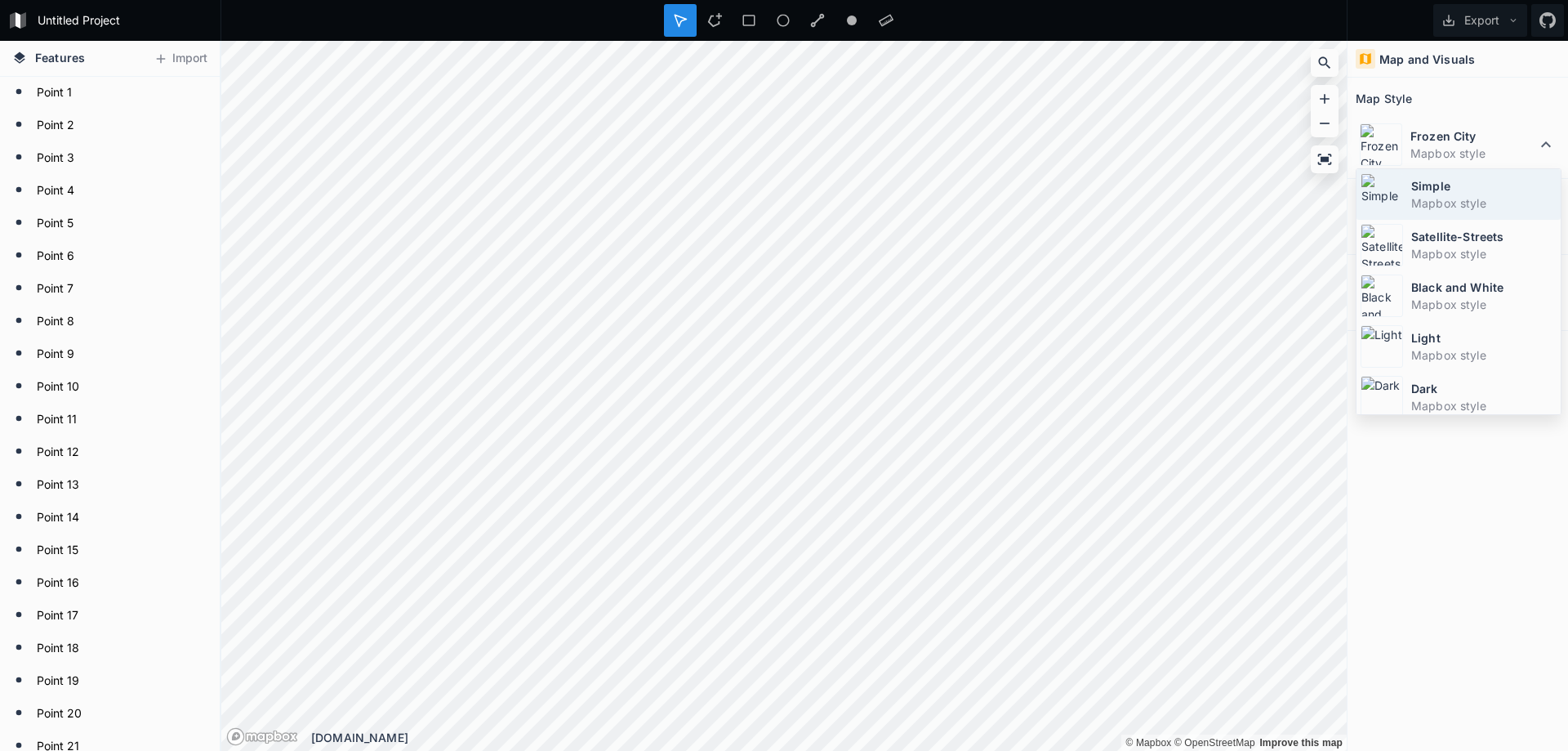
click at [1482, 197] on dd "Mapbox style" at bounding box center [1484, 203] width 146 height 17
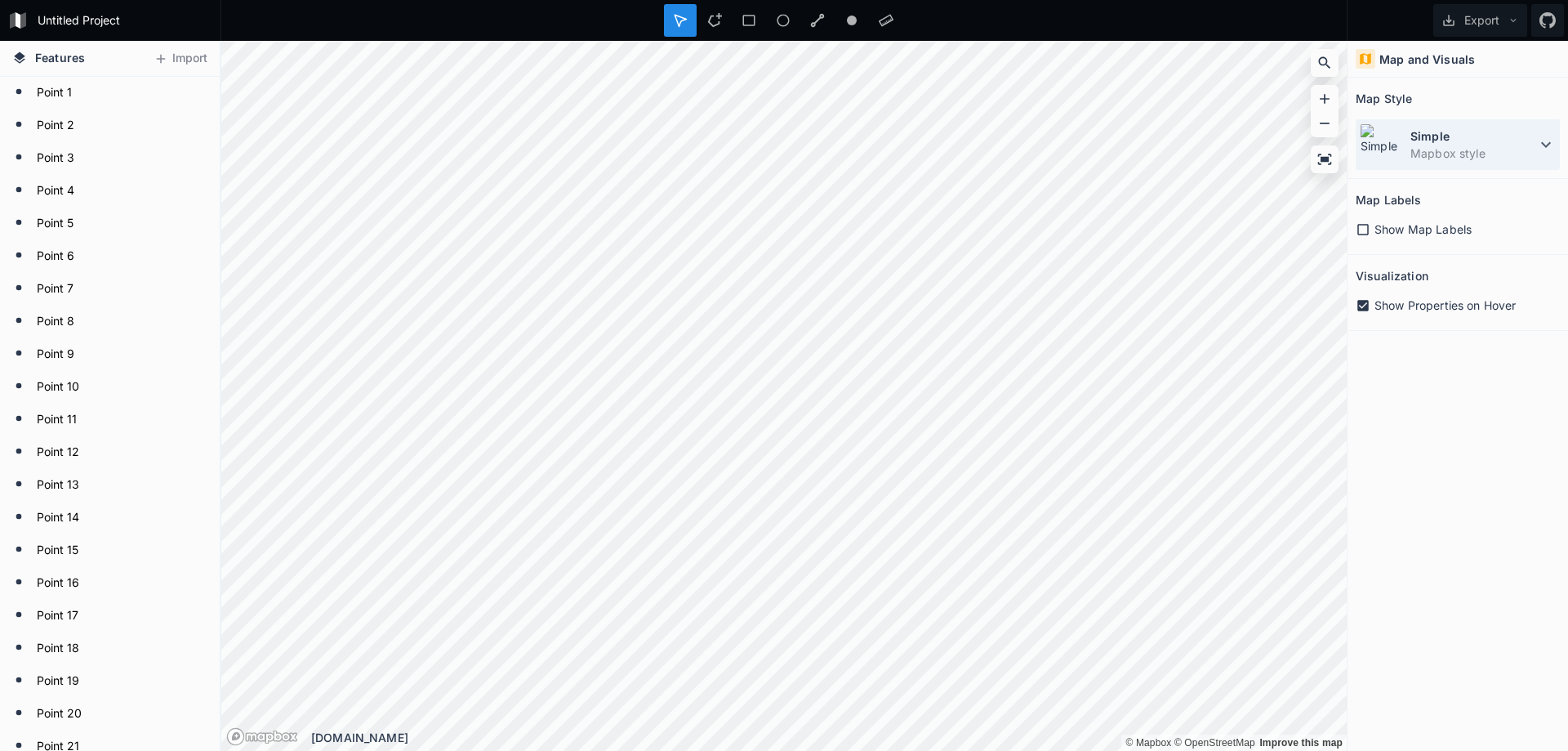
click at [1553, 140] on icon at bounding box center [1546, 144] width 20 height 20
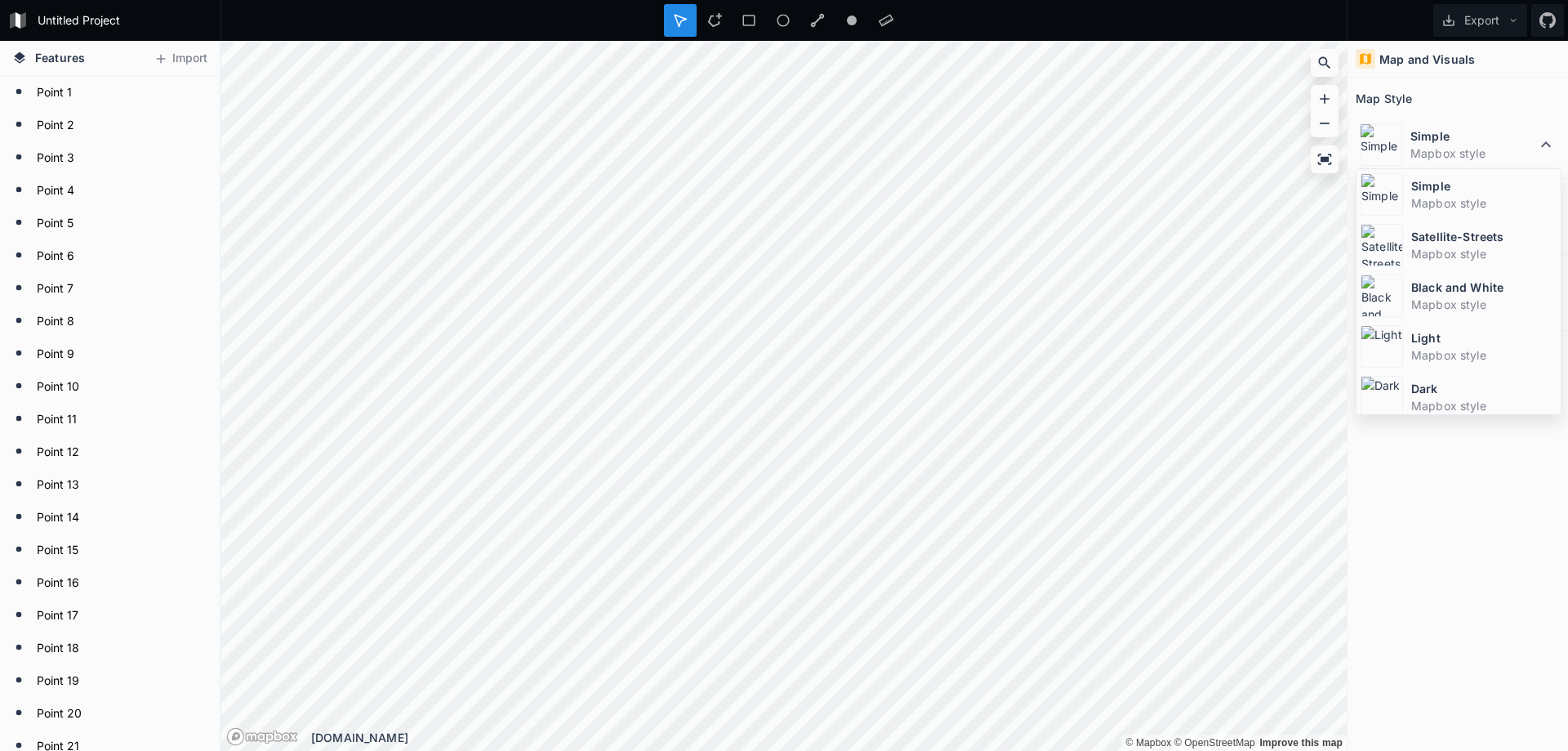
click at [1486, 234] on dt "Satellite-Streets" at bounding box center [1484, 237] width 146 height 17
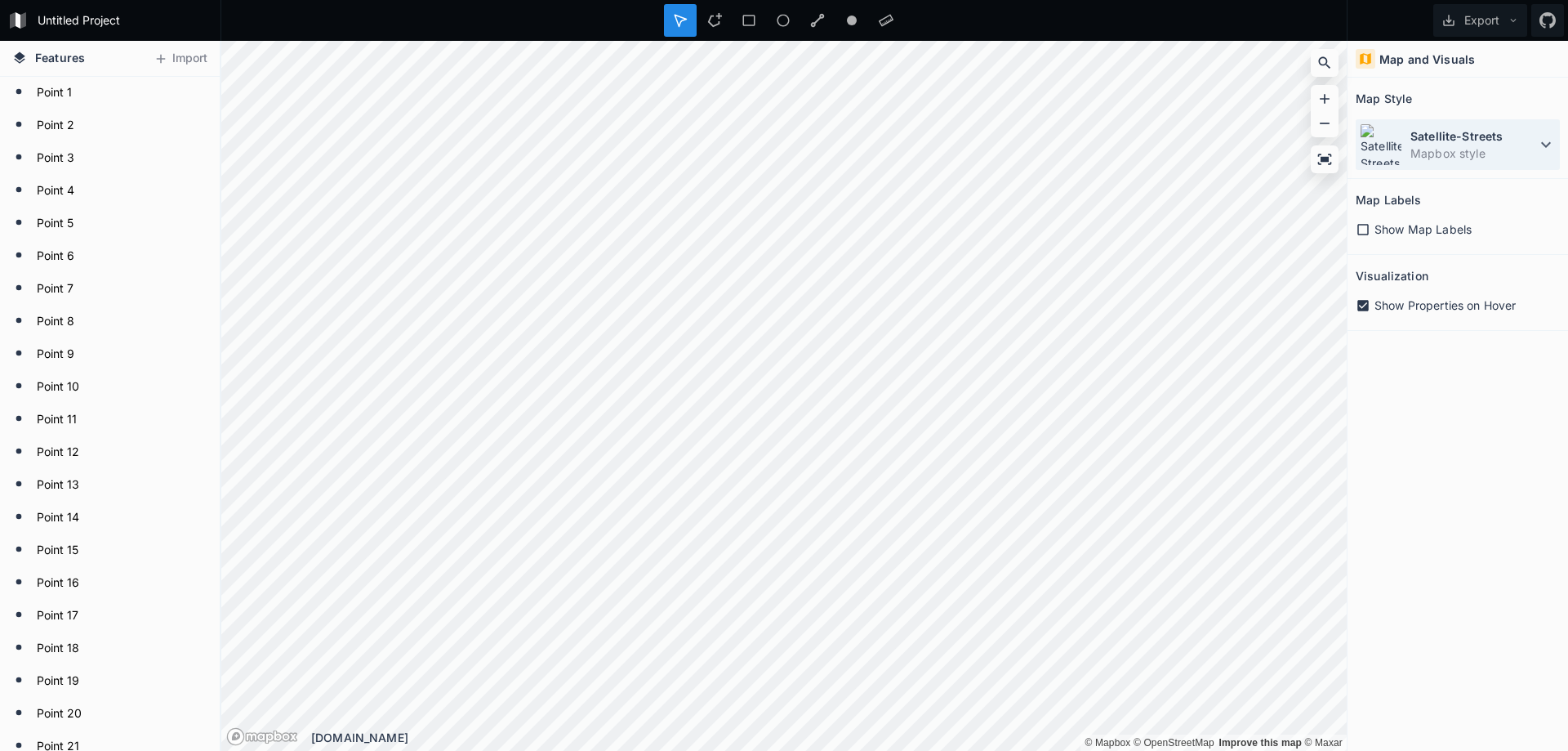
click at [1545, 144] on icon at bounding box center [1546, 144] width 20 height 20
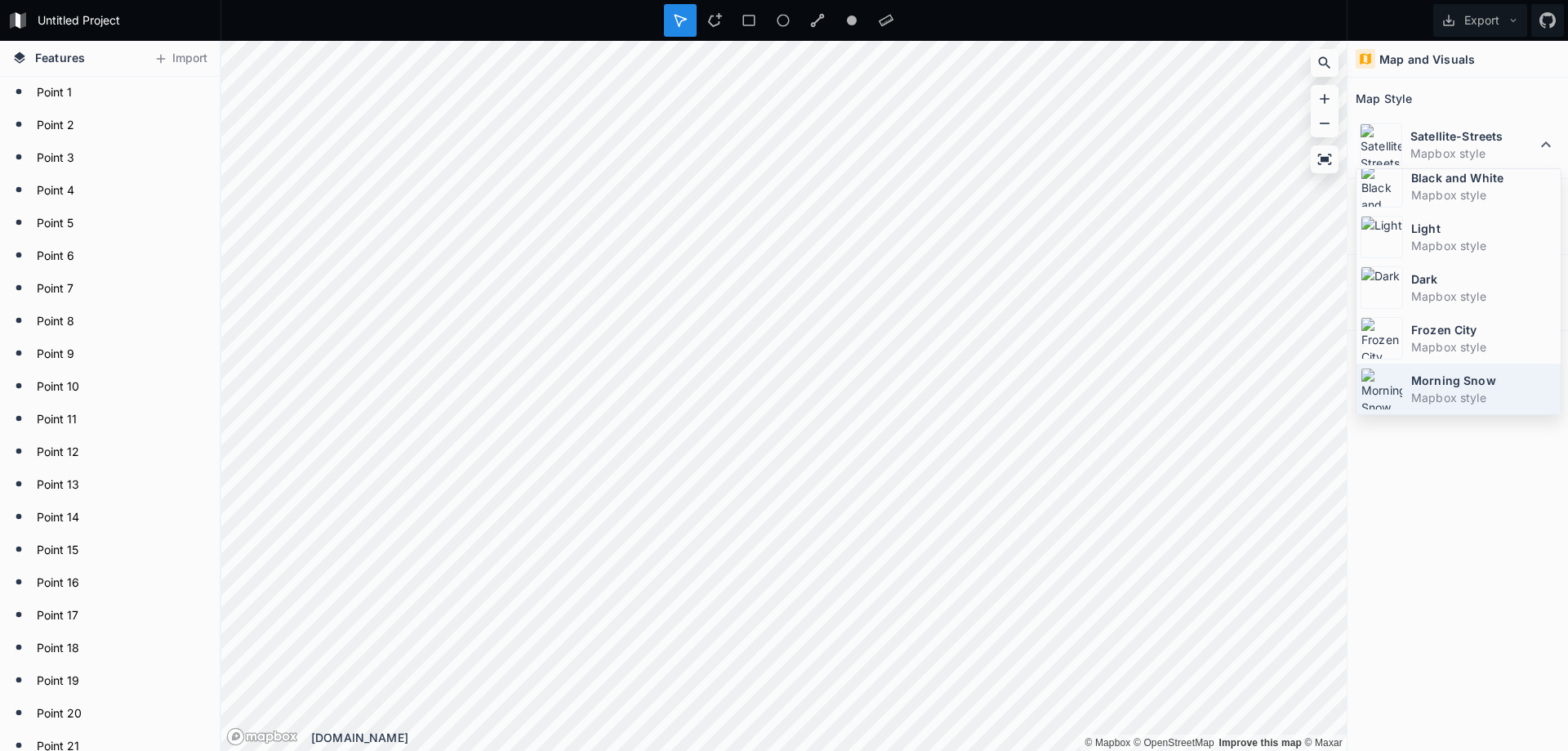
click at [1464, 385] on dt "Morning Snow" at bounding box center [1484, 381] width 146 height 17
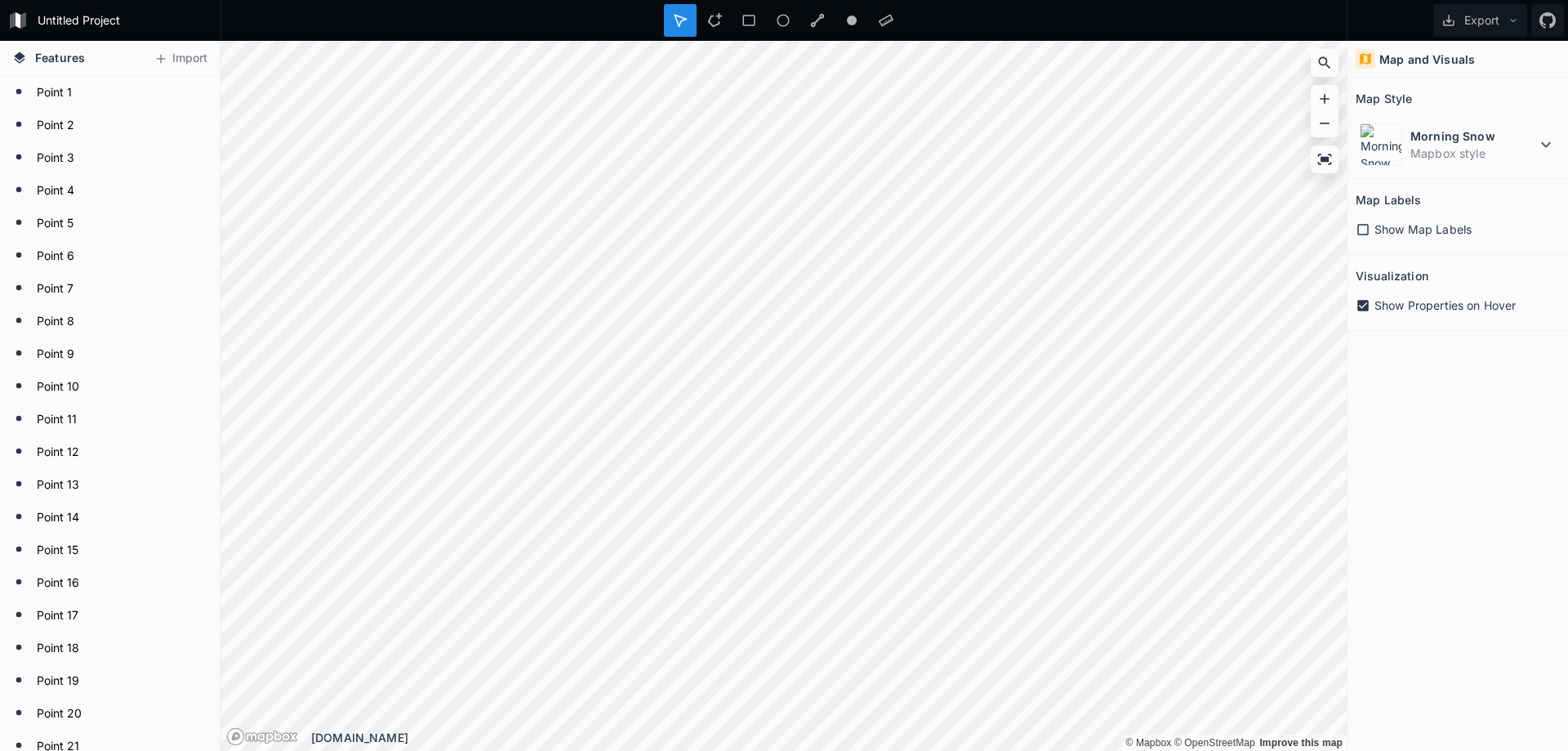
click at [1467, 355] on div "Map and Visuals Map Style Morning Snow Mapbox style Map Labels Show Map Labels …" at bounding box center [1458, 395] width 220 height 710
click at [190, 225] on icon at bounding box center [197, 224] width 14 height 9
click at [190, 225] on icon at bounding box center [196, 224] width 13 height 11
click at [167, 55] on icon at bounding box center [160, 58] width 15 height 15
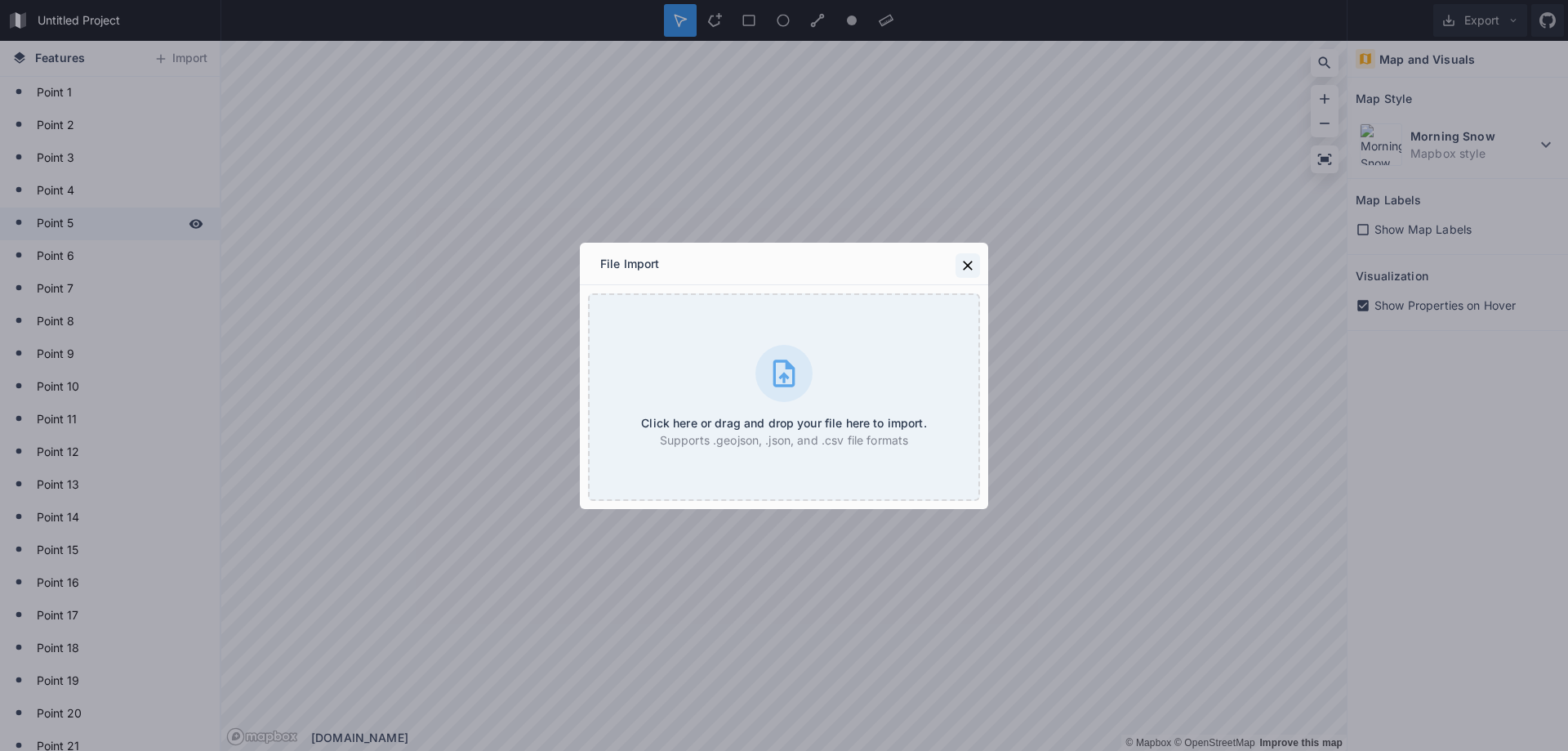
click at [971, 264] on icon at bounding box center [967, 265] width 16 height 16
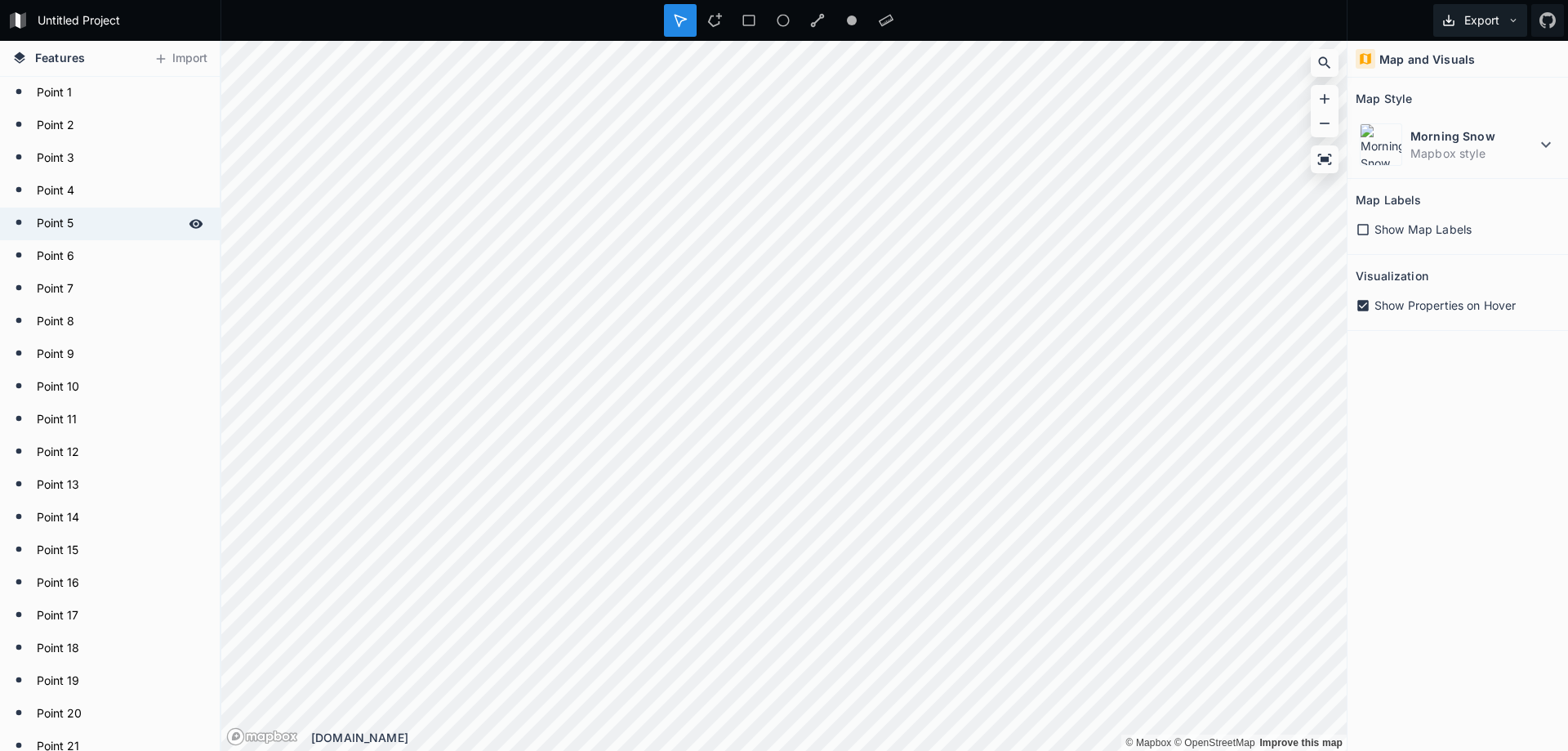
click at [1490, 17] on button "Export" at bounding box center [1480, 21] width 94 height 33
click at [1353, 12] on div "Export Export Image Export as .geojson Export as .kml" at bounding box center [1458, 20] width 220 height 41
click at [885, 22] on icon at bounding box center [886, 20] width 15 height 15
click at [887, 30] on div at bounding box center [887, 21] width 33 height 33
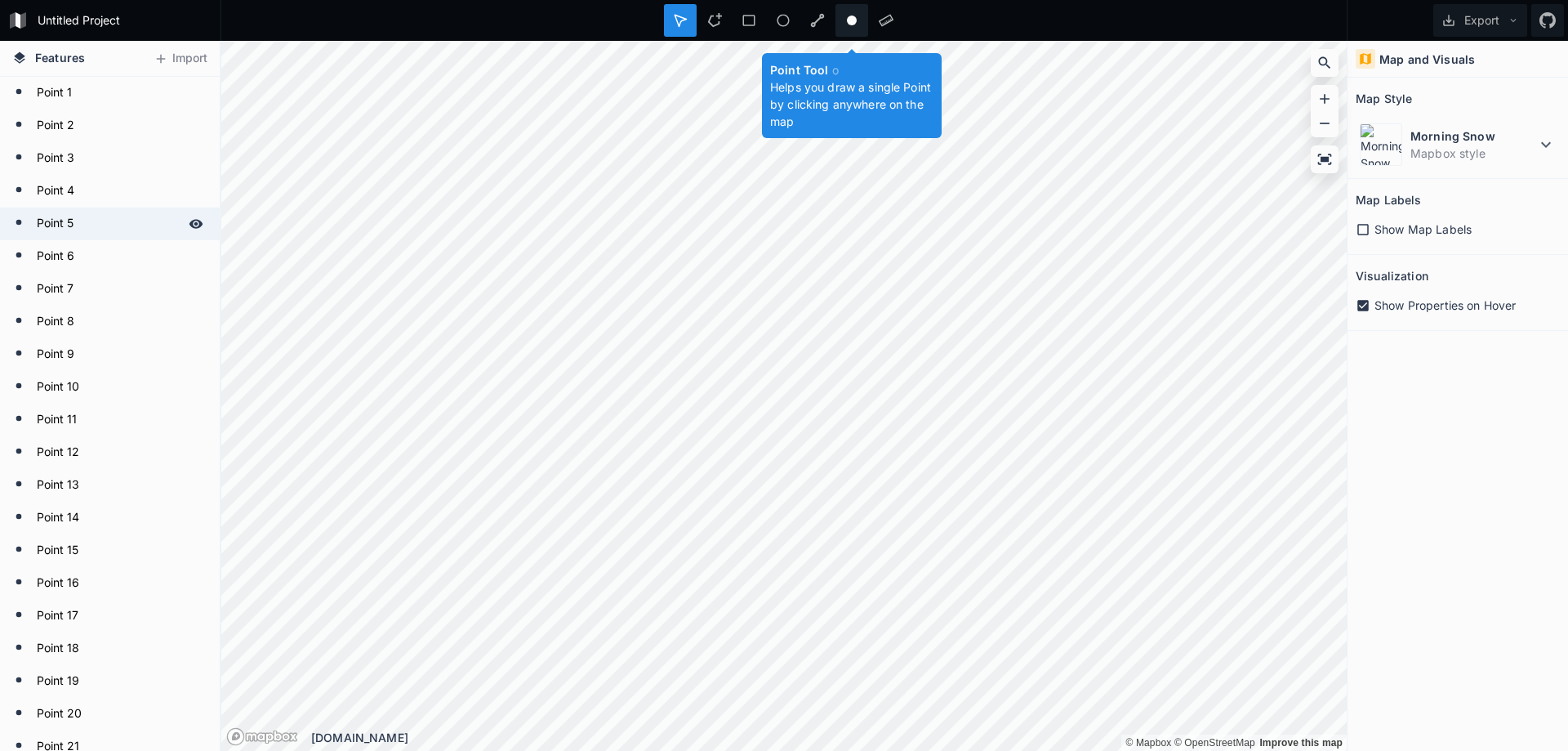
click at [849, 23] on circle at bounding box center [851, 20] width 10 height 10
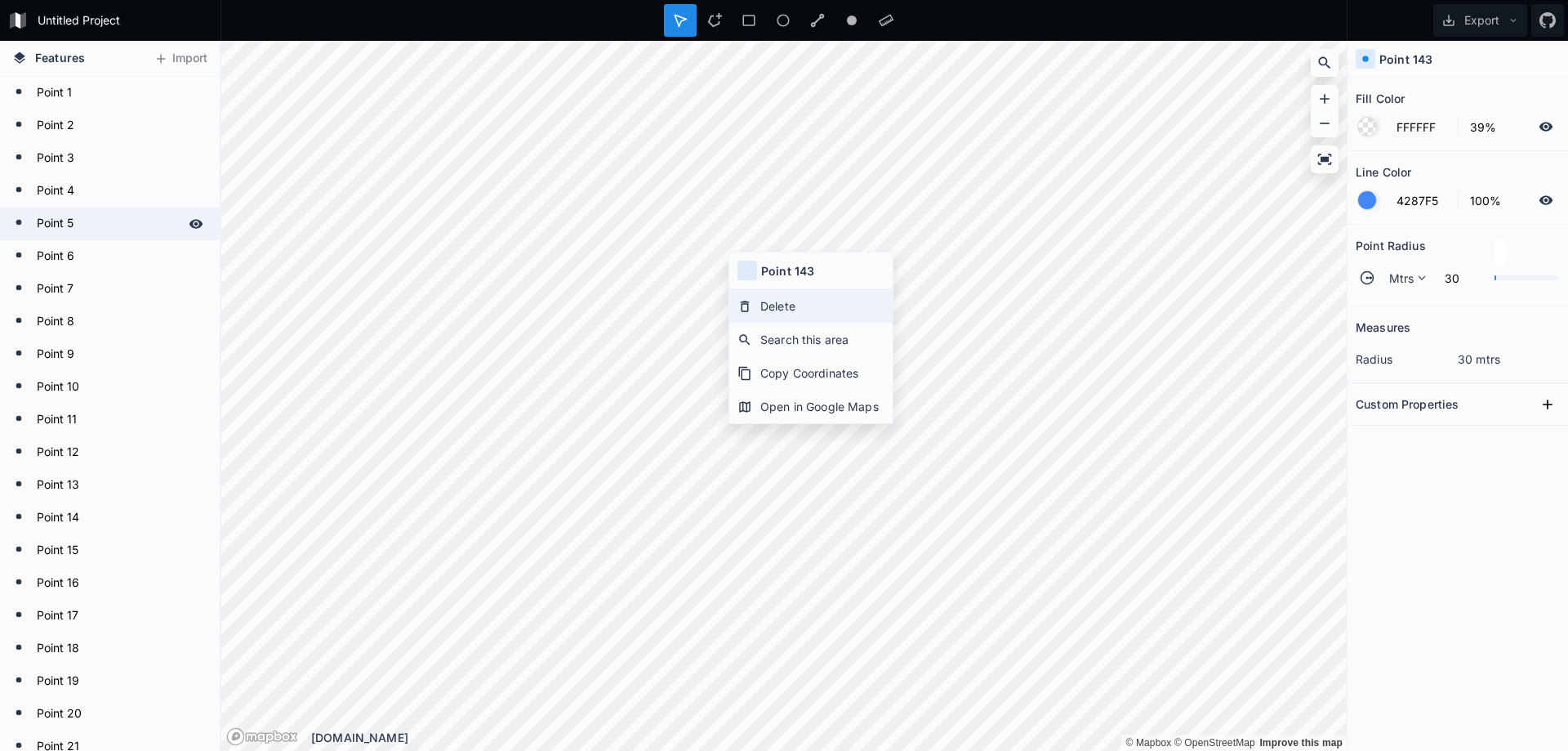
click at [784, 304] on div "Delete" at bounding box center [811, 306] width 163 height 34
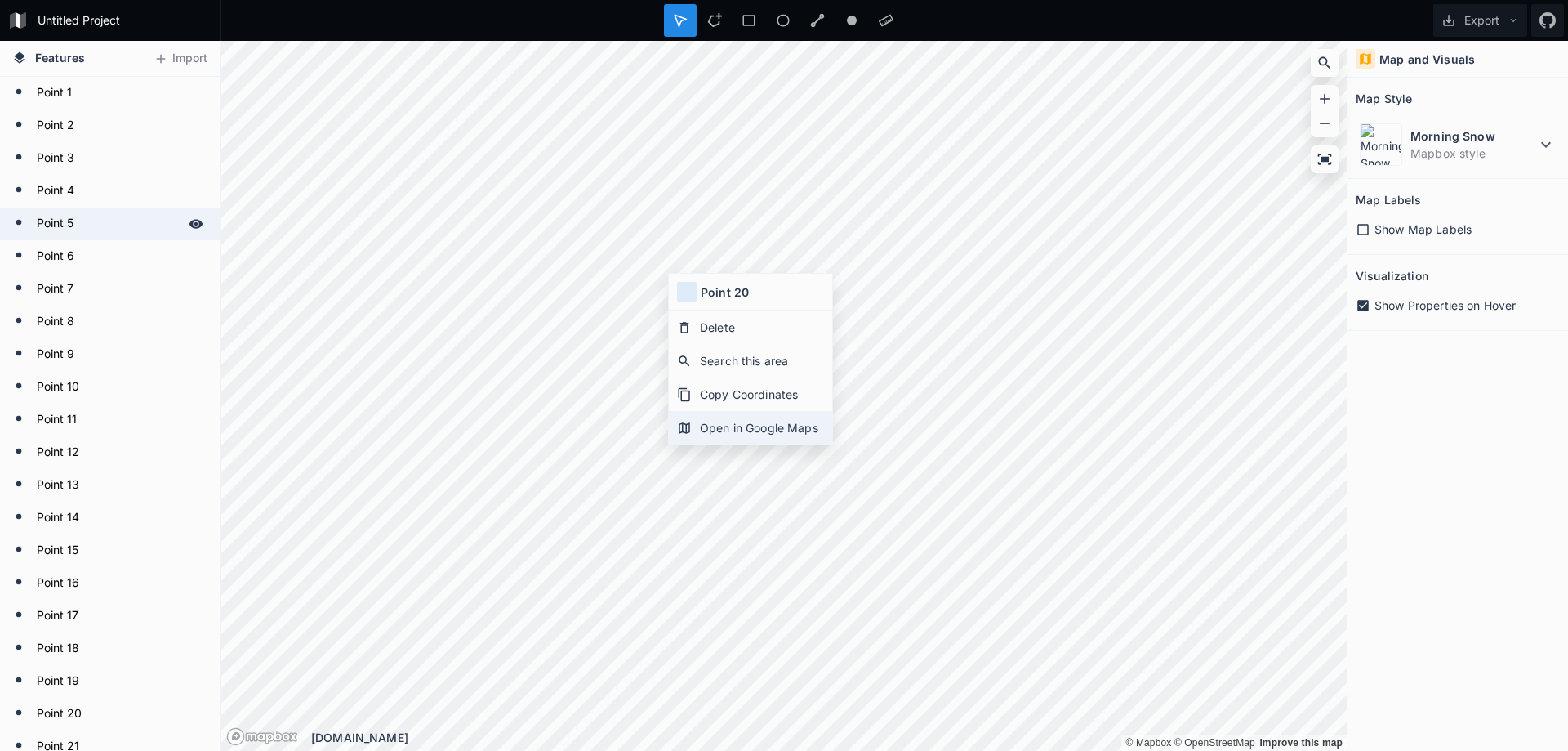
click at [747, 429] on div "Open in Google Maps" at bounding box center [751, 428] width 163 height 34
